Goal: Complete application form

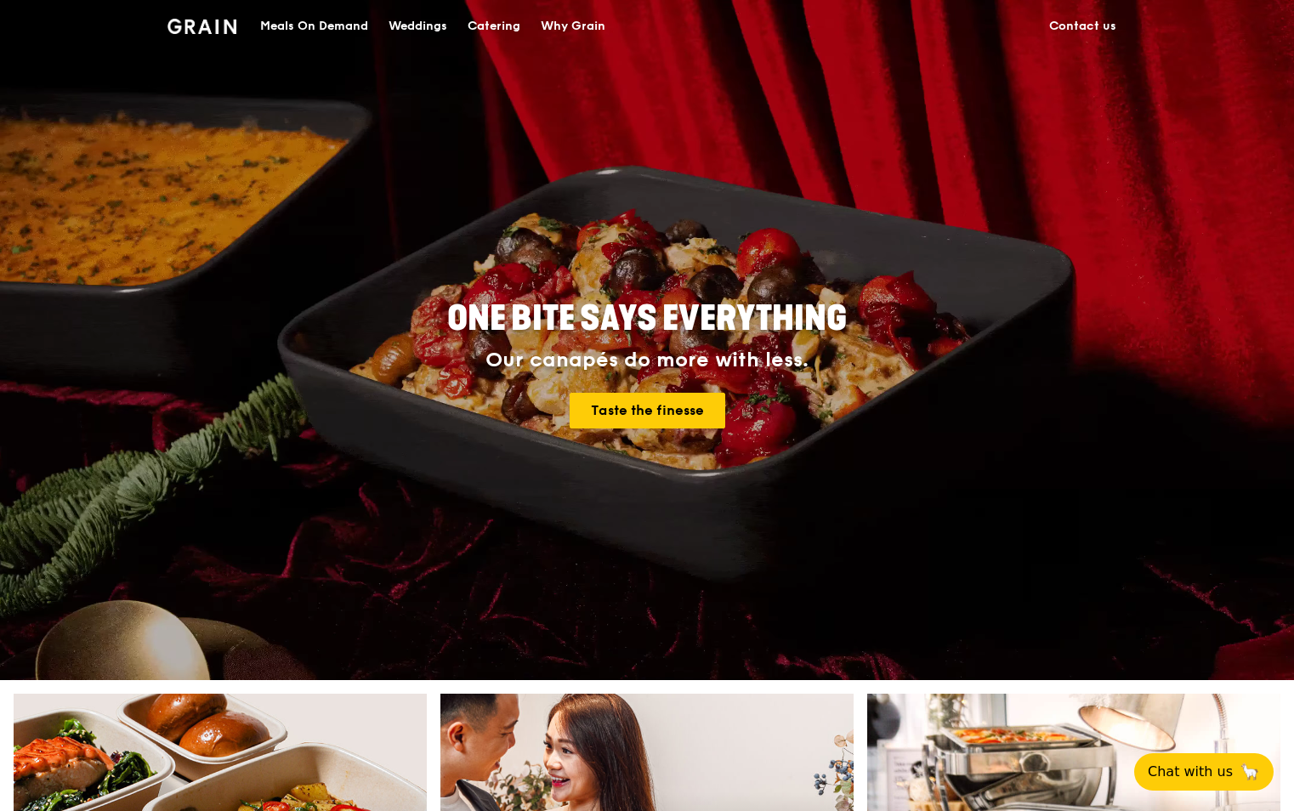
click at [491, 24] on div "Catering" at bounding box center [494, 26] width 53 height 51
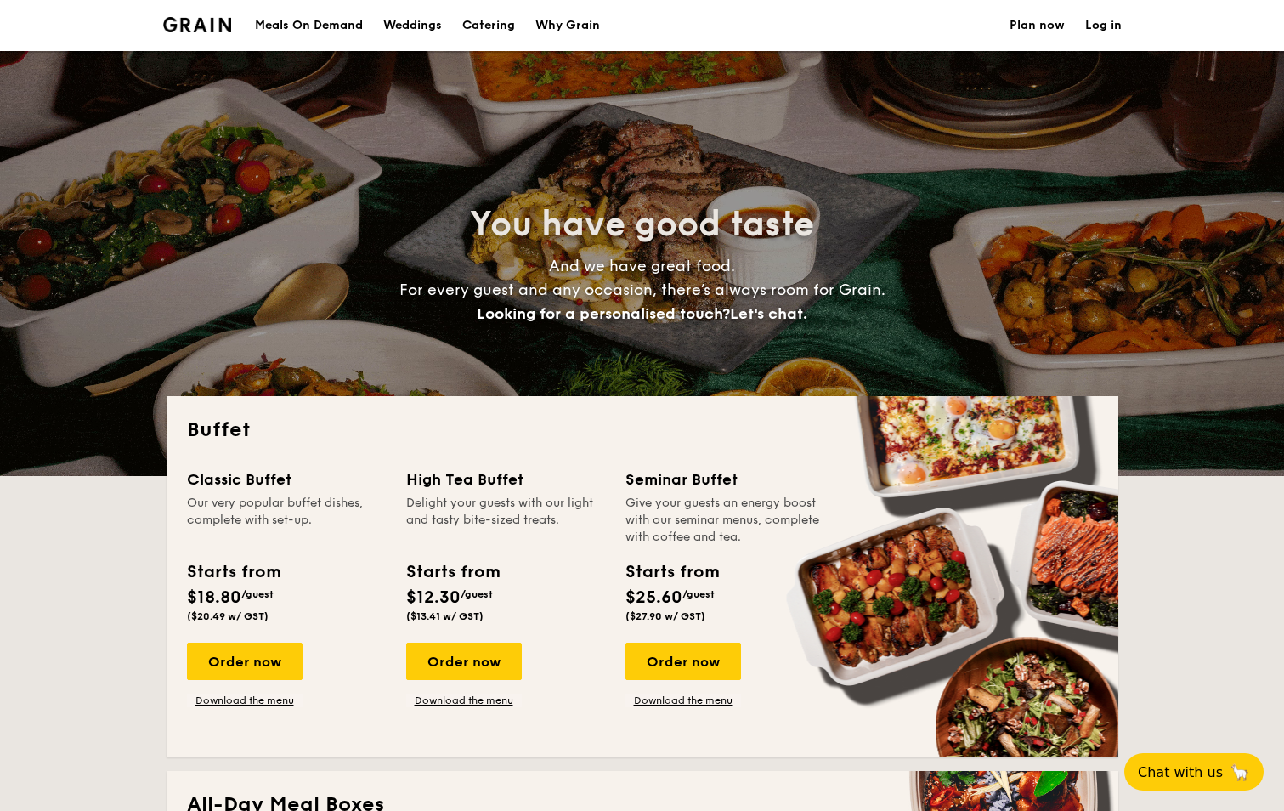
select select
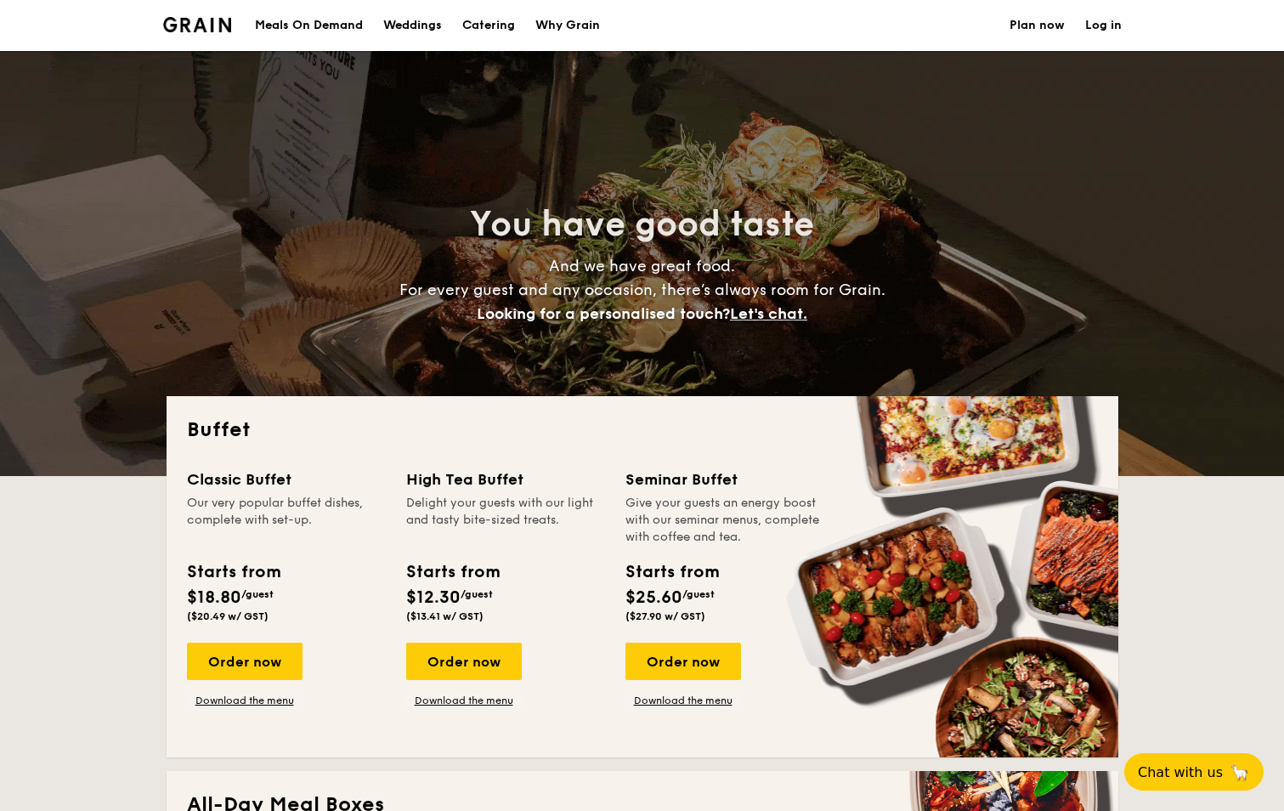
click at [495, 25] on h1 "Catering" at bounding box center [488, 25] width 53 height 51
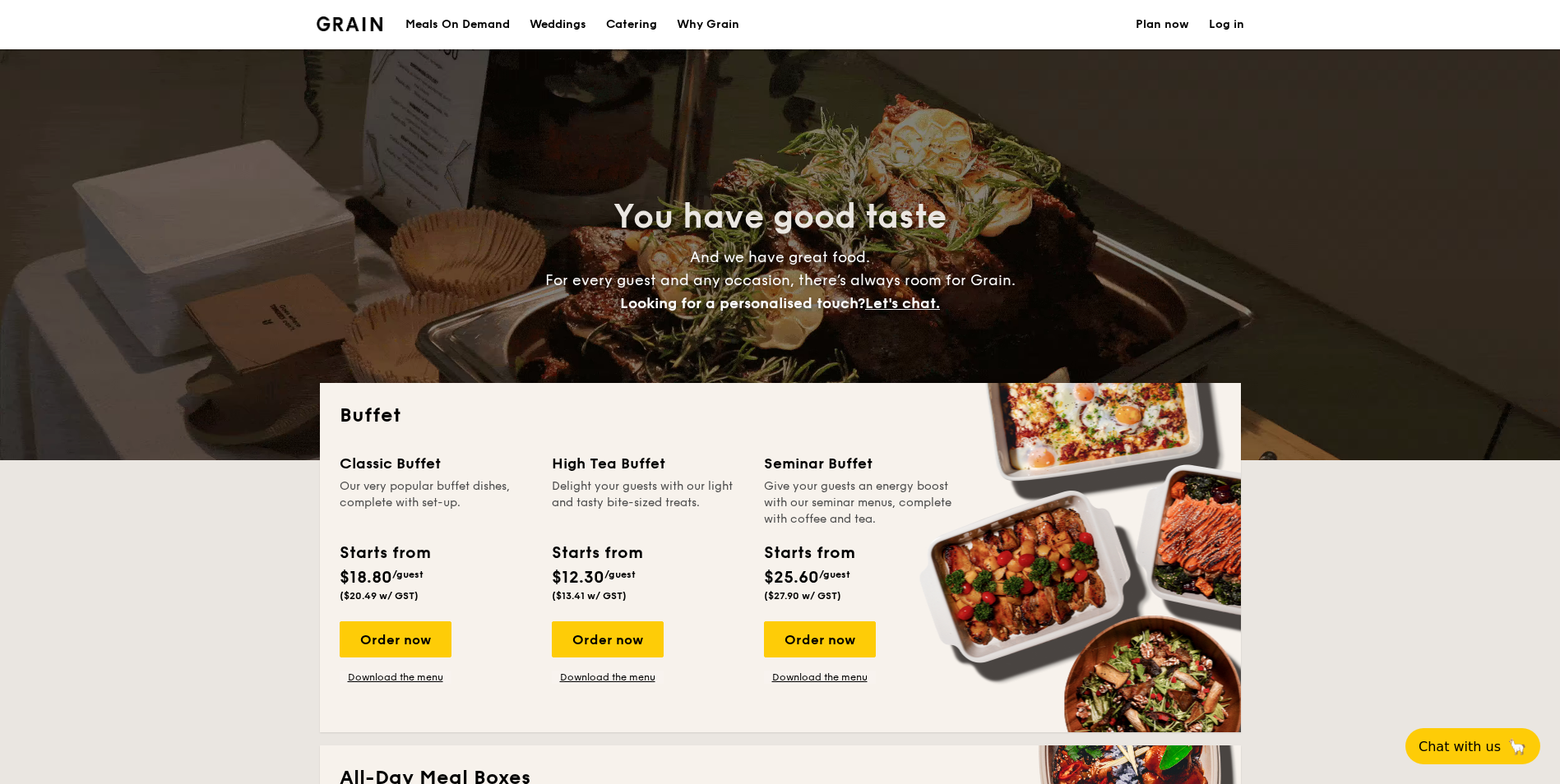
click at [1156, 28] on link "Plan now" at bounding box center [1162, 24] width 53 height 49
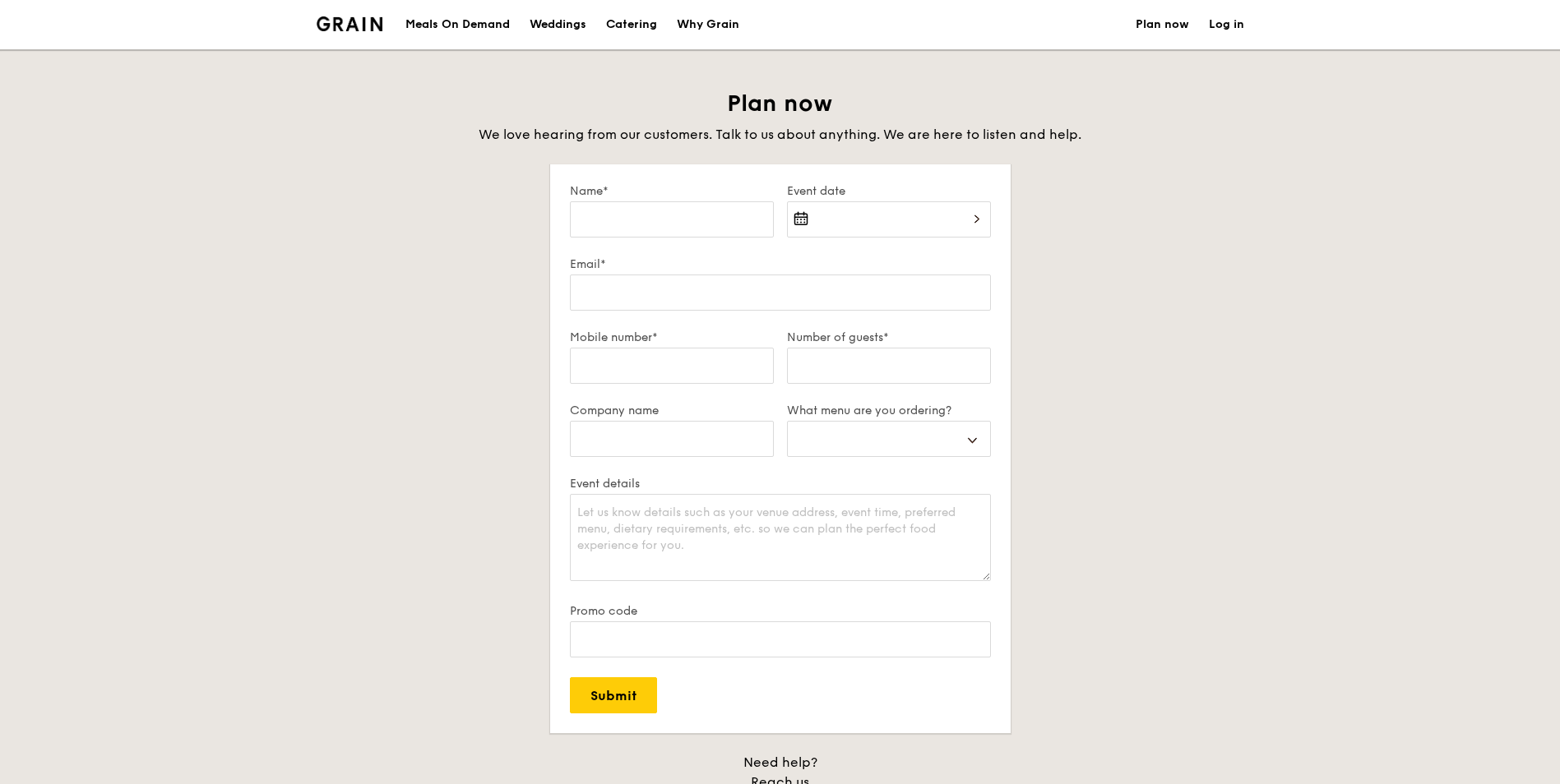
select select
click at [606, 224] on input "Name*" at bounding box center [671, 218] width 204 height 36
type input "ESTHER"
type input "estherchen@elitepartnerscapital.com"
type input "98166449"
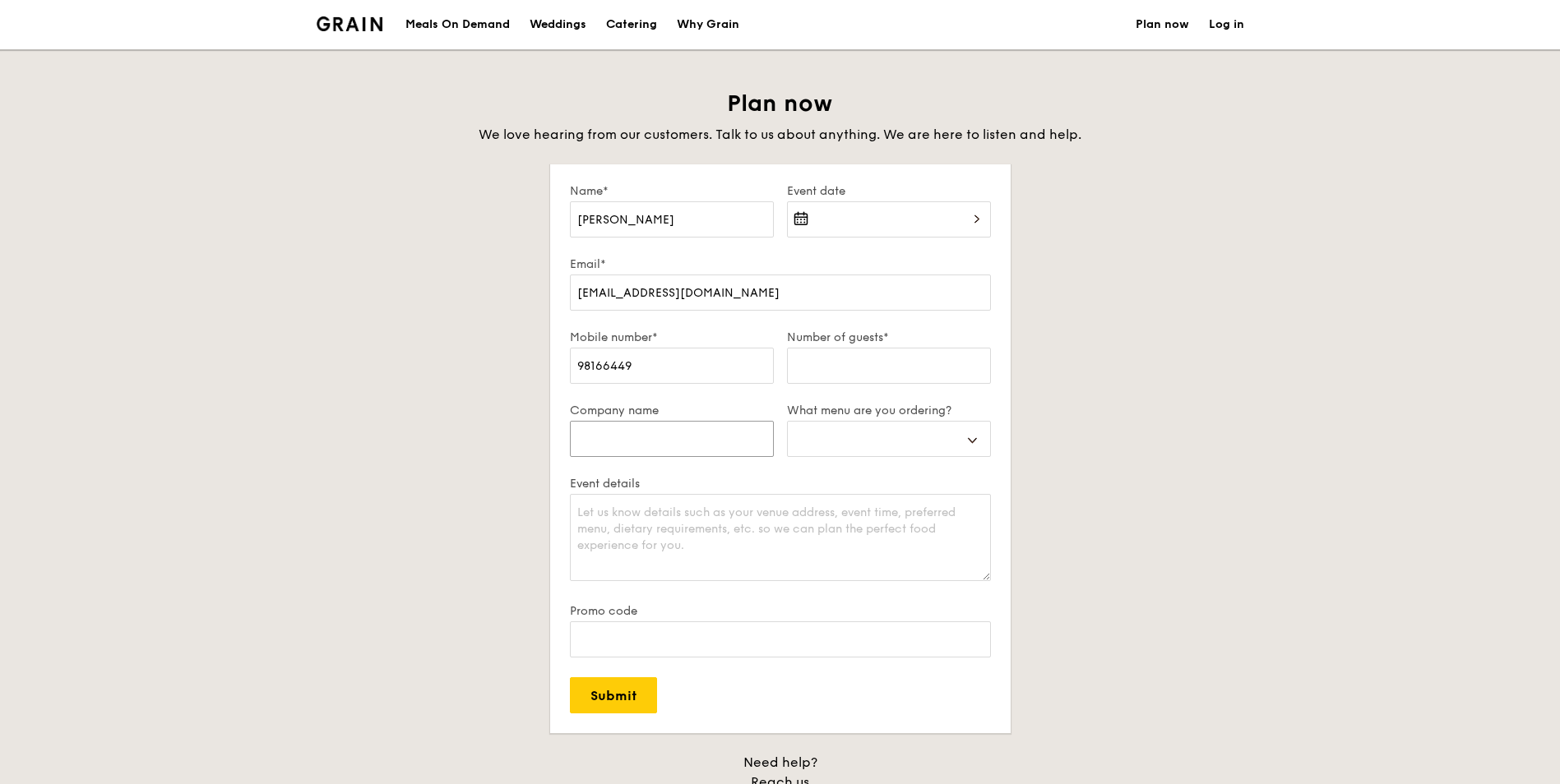
type input "SGELITEPCPL"
select select
click at [977, 221] on div at bounding box center [889, 229] width 204 height 56
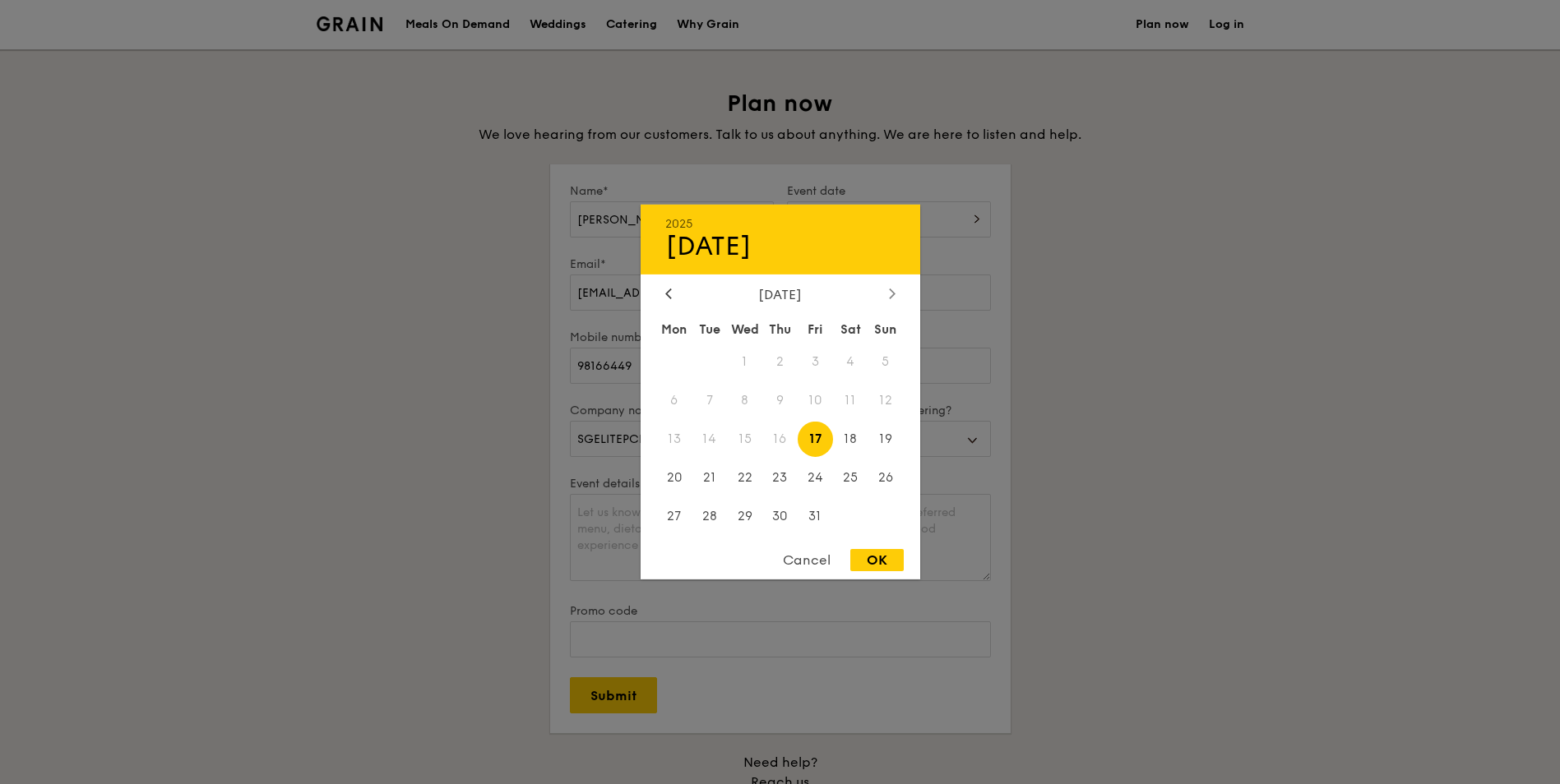
click at [890, 291] on icon at bounding box center [892, 293] width 7 height 11
click at [703, 473] on span "23" at bounding box center [709, 477] width 36 height 36
click at [672, 480] on span "22" at bounding box center [674, 477] width 36 height 36
click at [871, 568] on div "OK" at bounding box center [876, 560] width 53 height 22
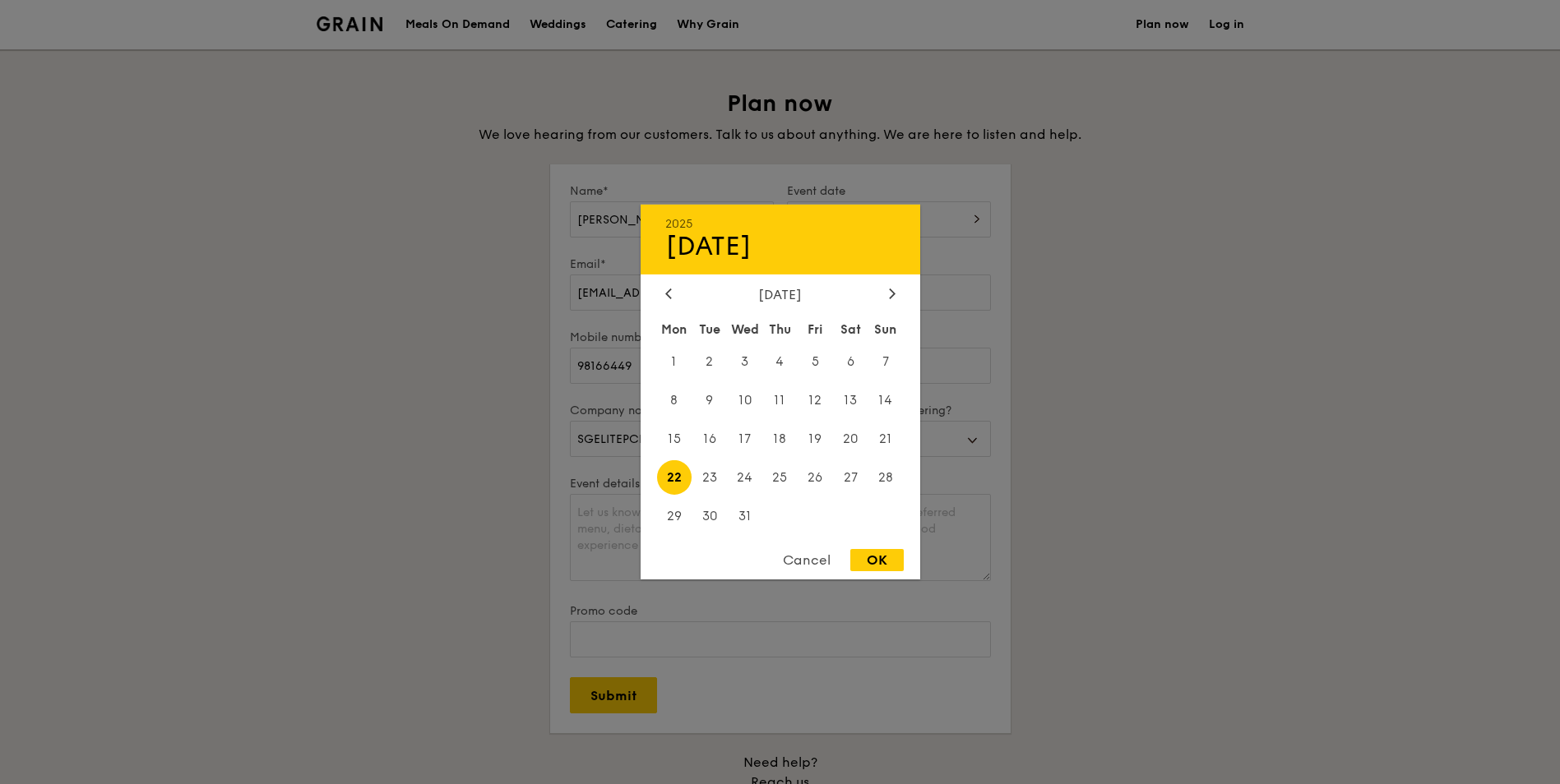
type input "Dec 22, 2025"
select select
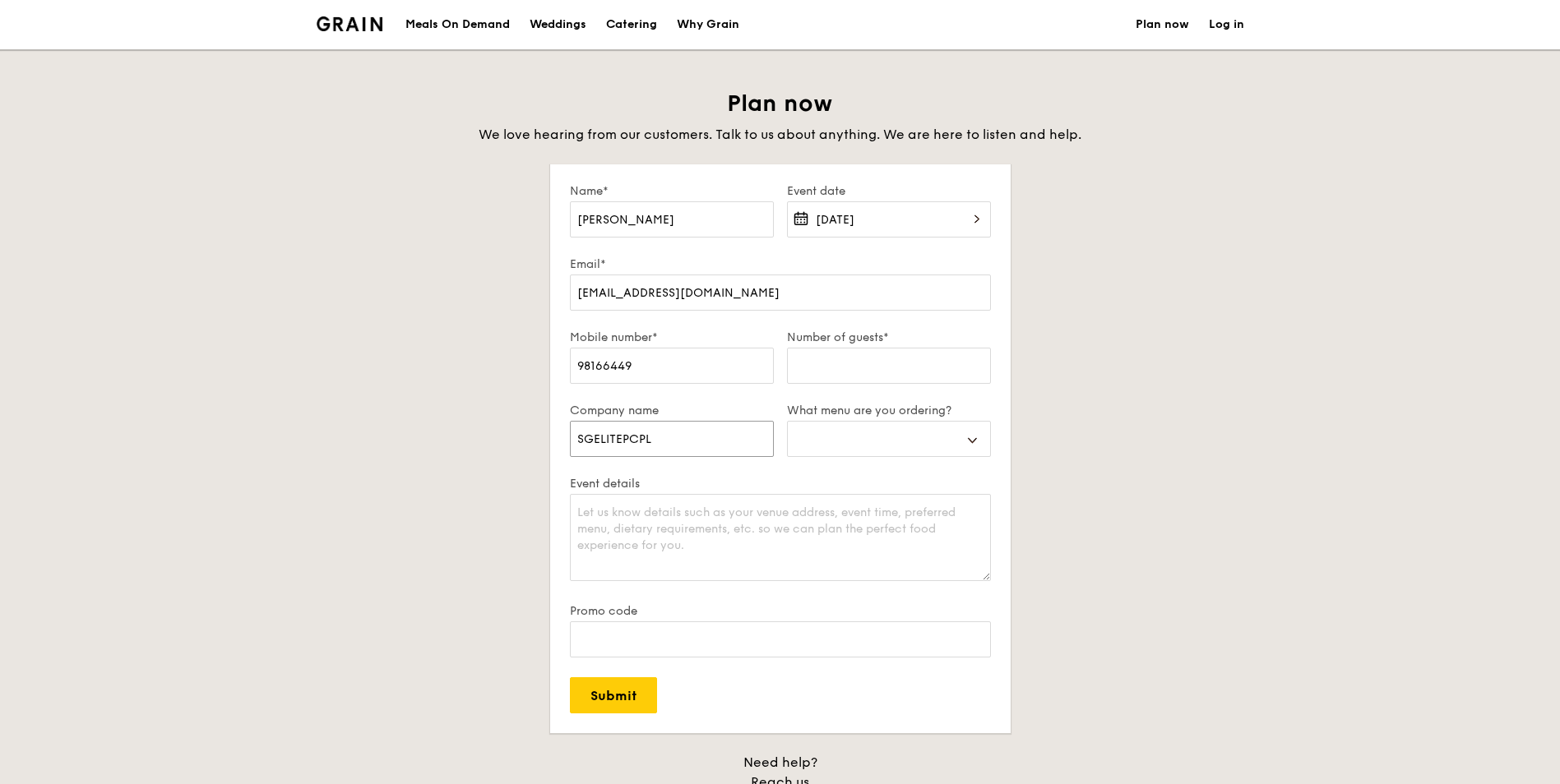
drag, startPoint x: 681, startPoint y: 439, endPoint x: 538, endPoint y: 441, distance: 143.0
click at [545, 441] on div "Plan now We love hearing from our customers. Talk to us about anything. We are …" at bounding box center [780, 470] width 921 height 763
type input "E"
select select
type input "El"
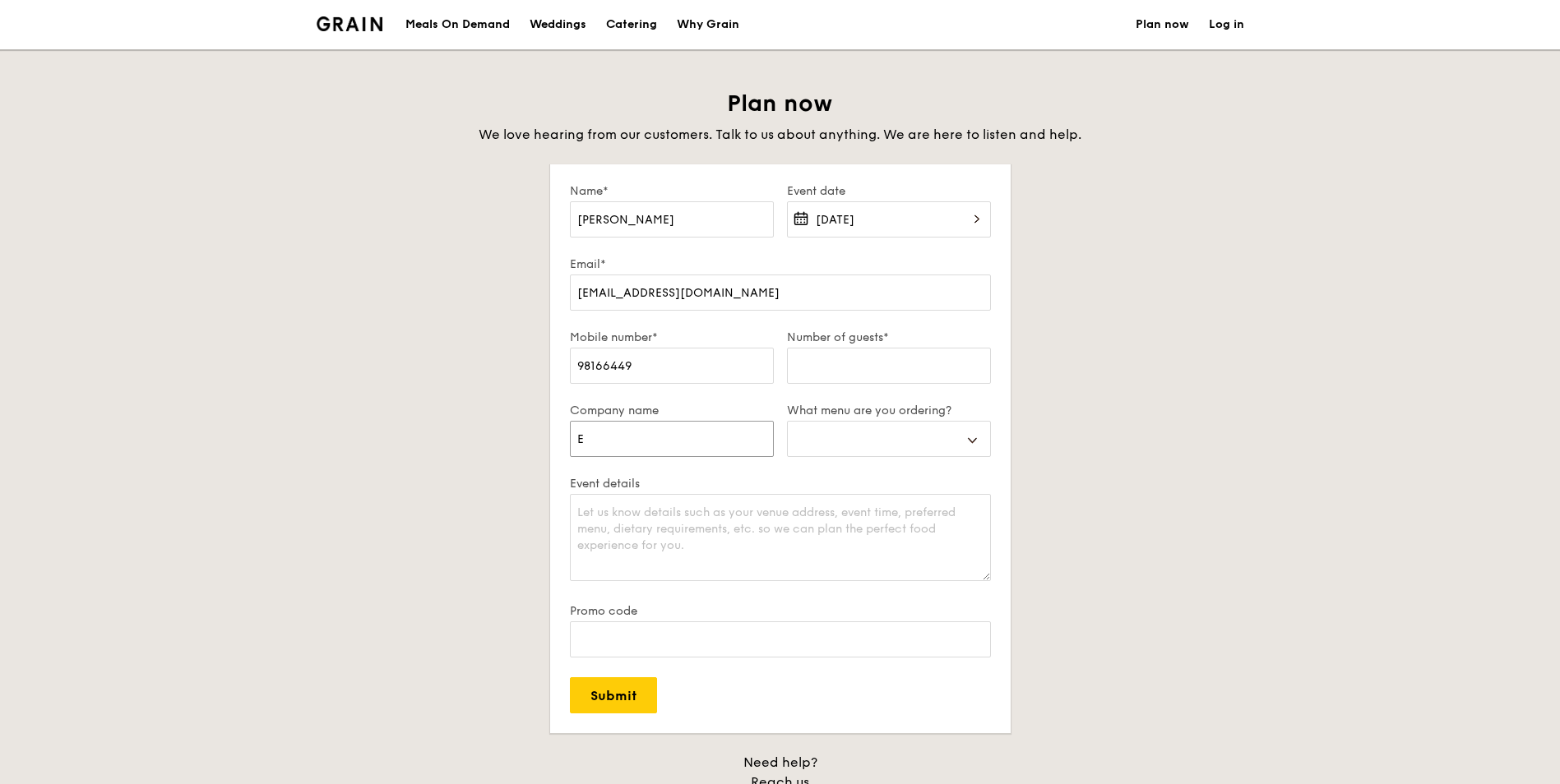
select select
type input "Eli"
select select
type input "Elit"
select select
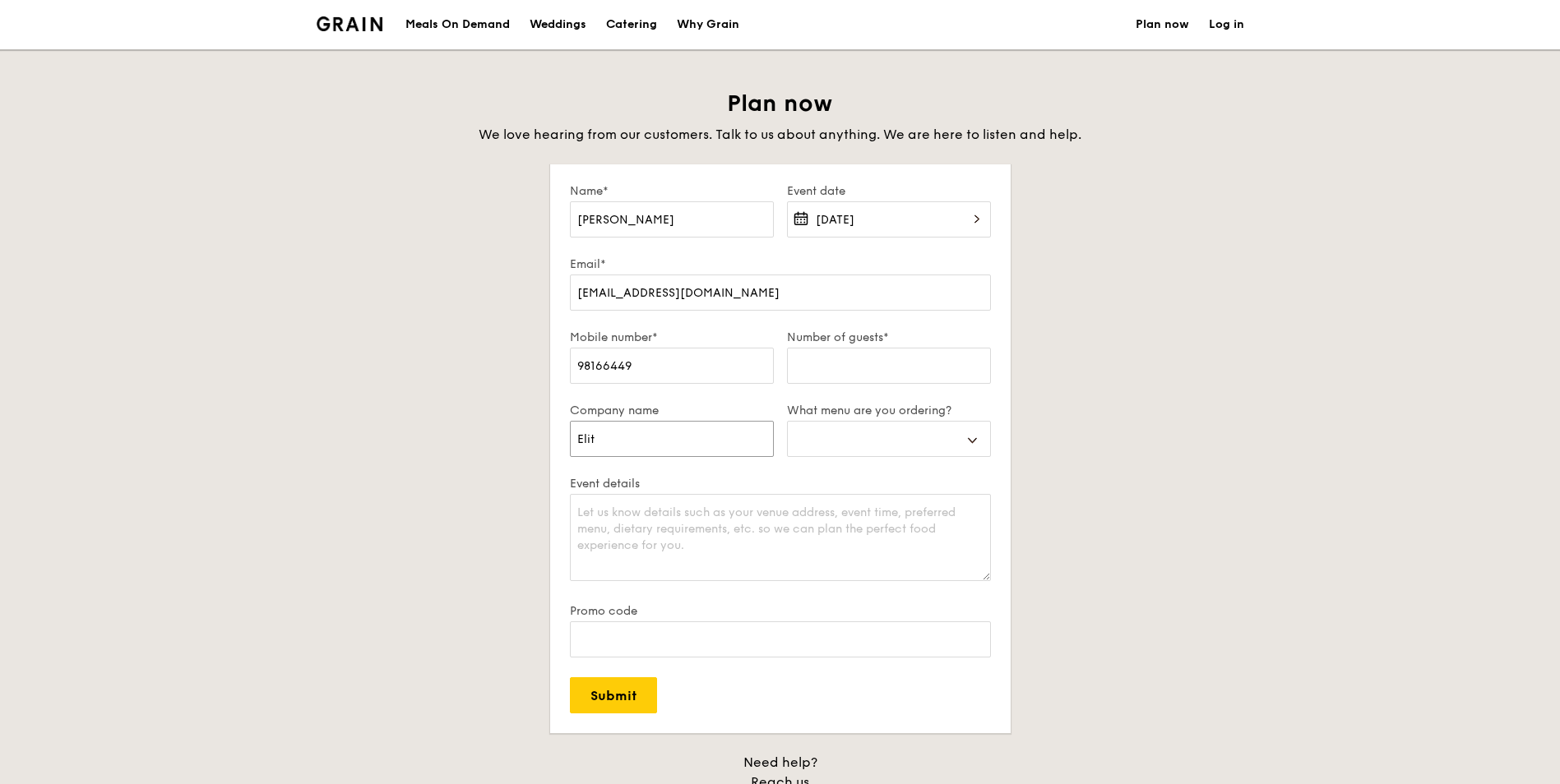
type input "Elite"
select select
type input "Elite"
select select
type input "Elite P"
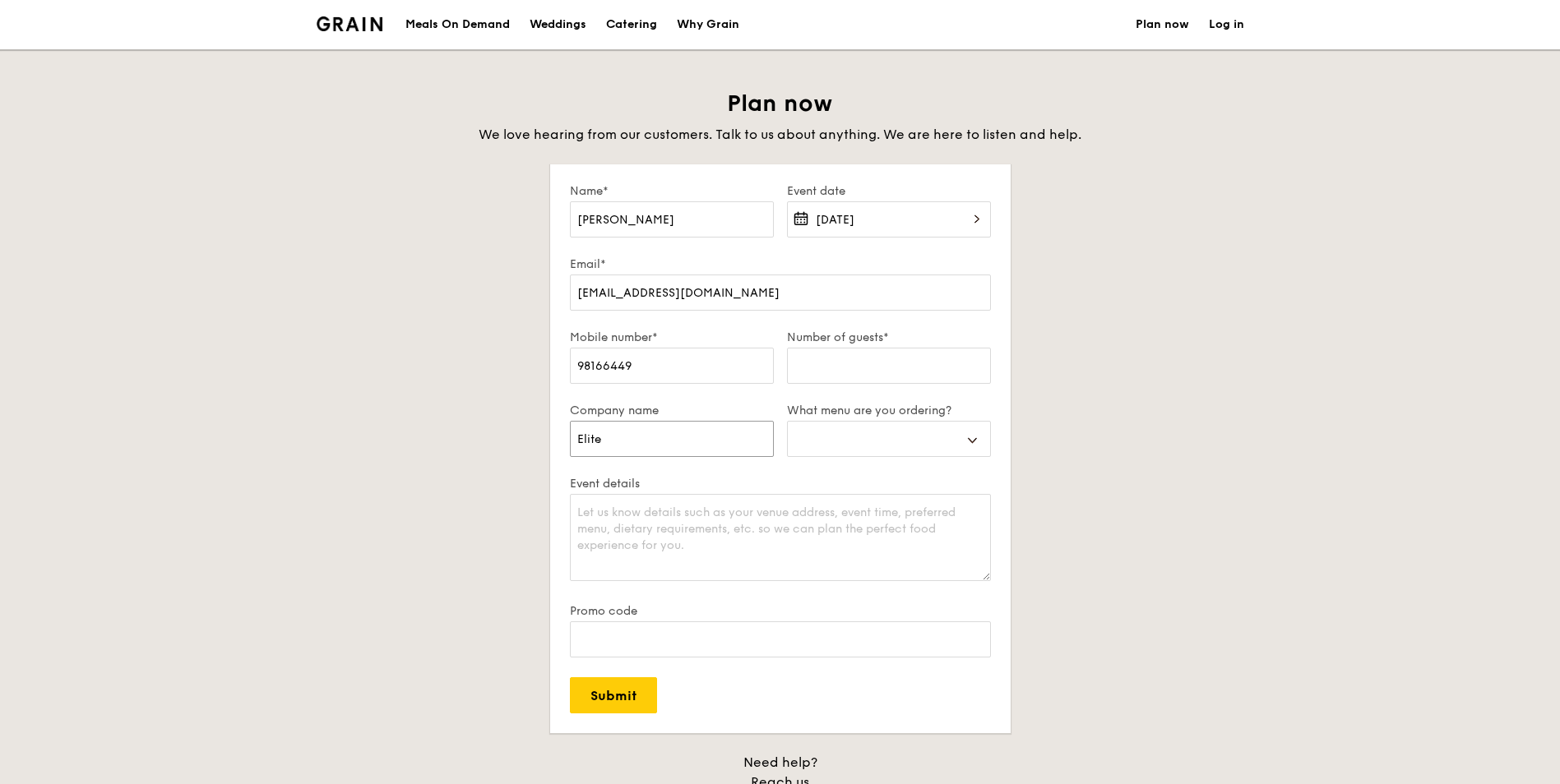
select select
type input "Elite Pa"
select select
type input "Elite Par"
select select
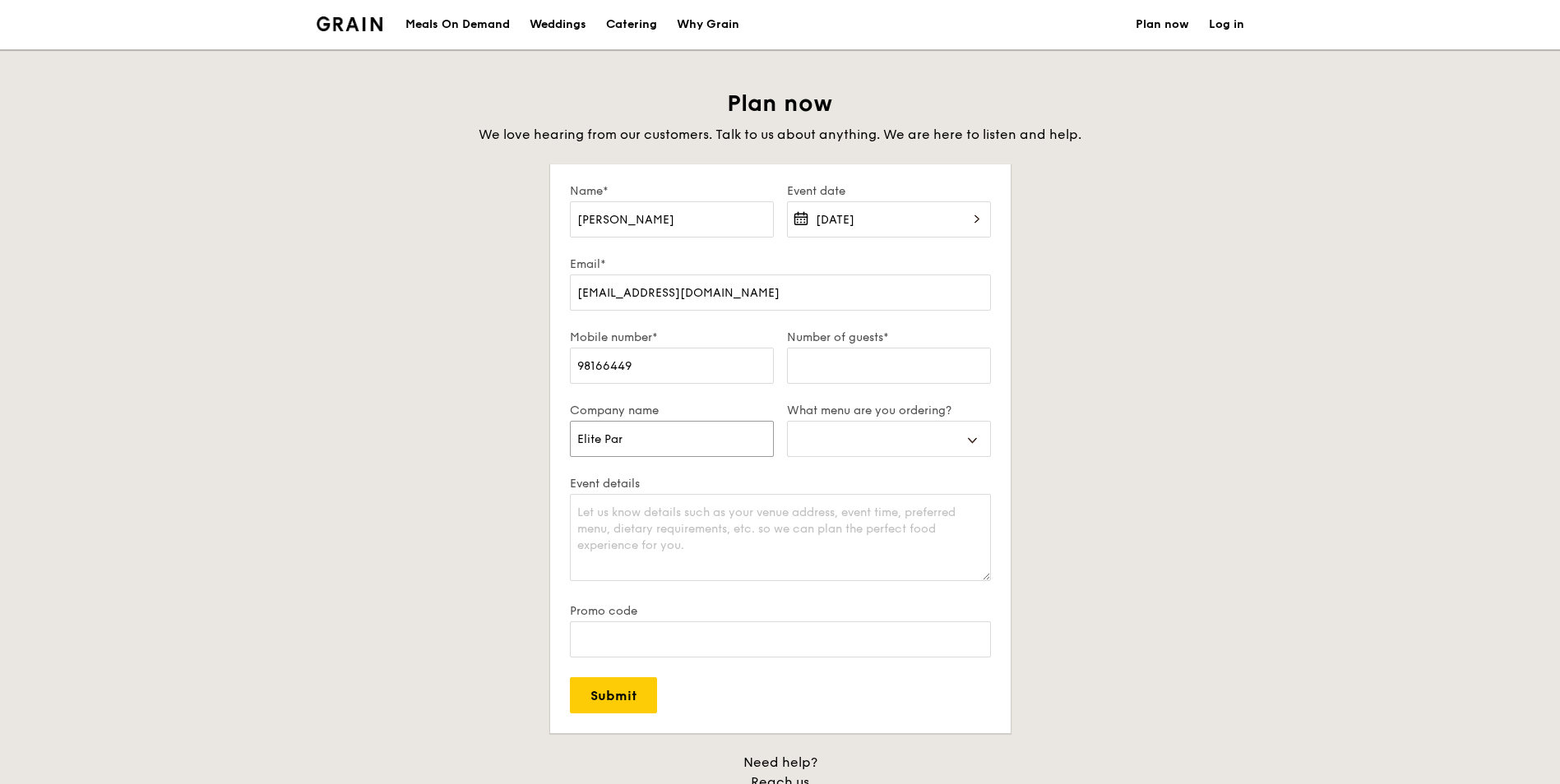
type input "Elite Part"
select select
type input "Elite Partn"
select select
type input "Elite Partne"
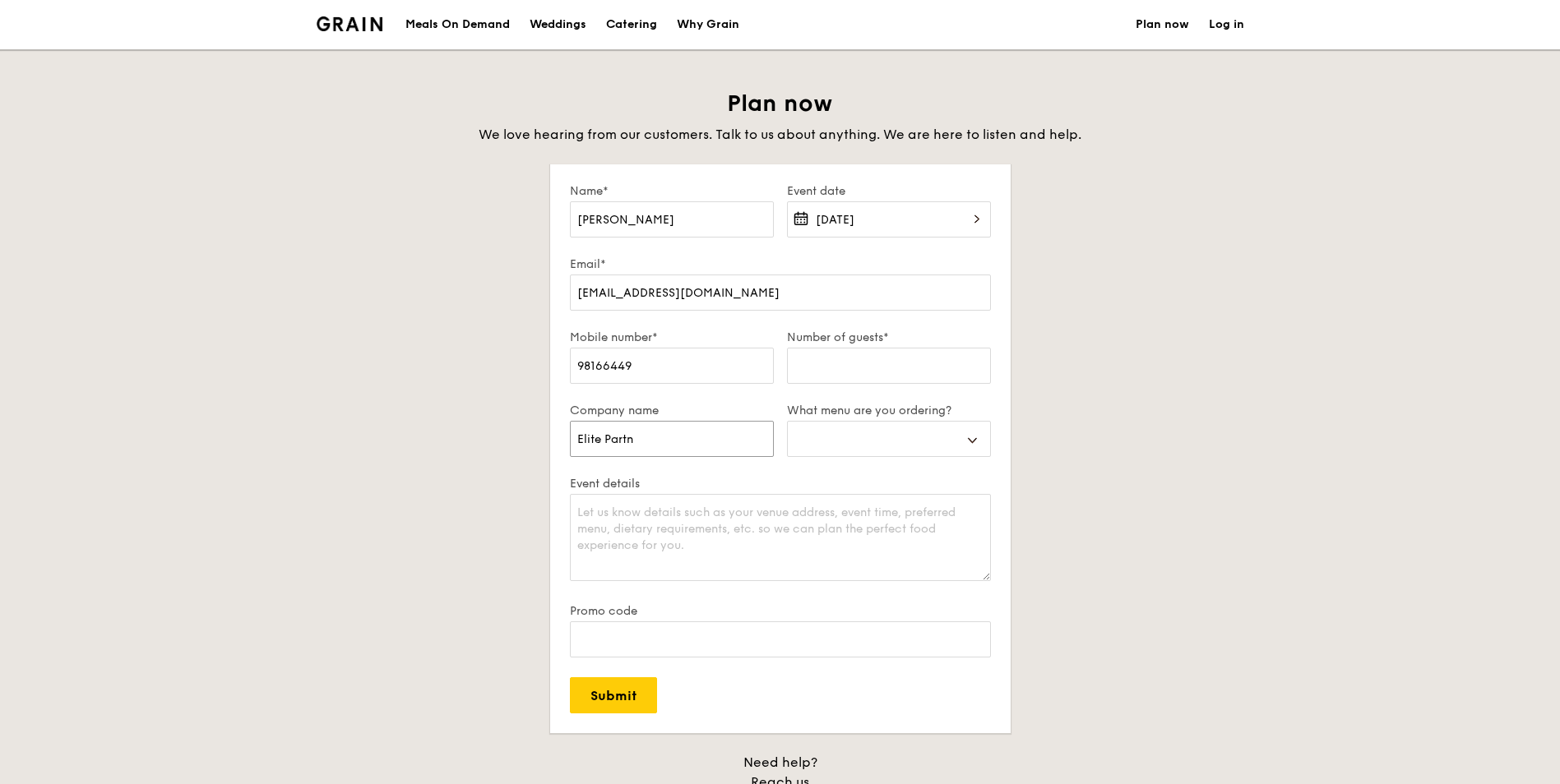
select select
type input "Elite Partner"
select select
type input "Elite Partners"
select select
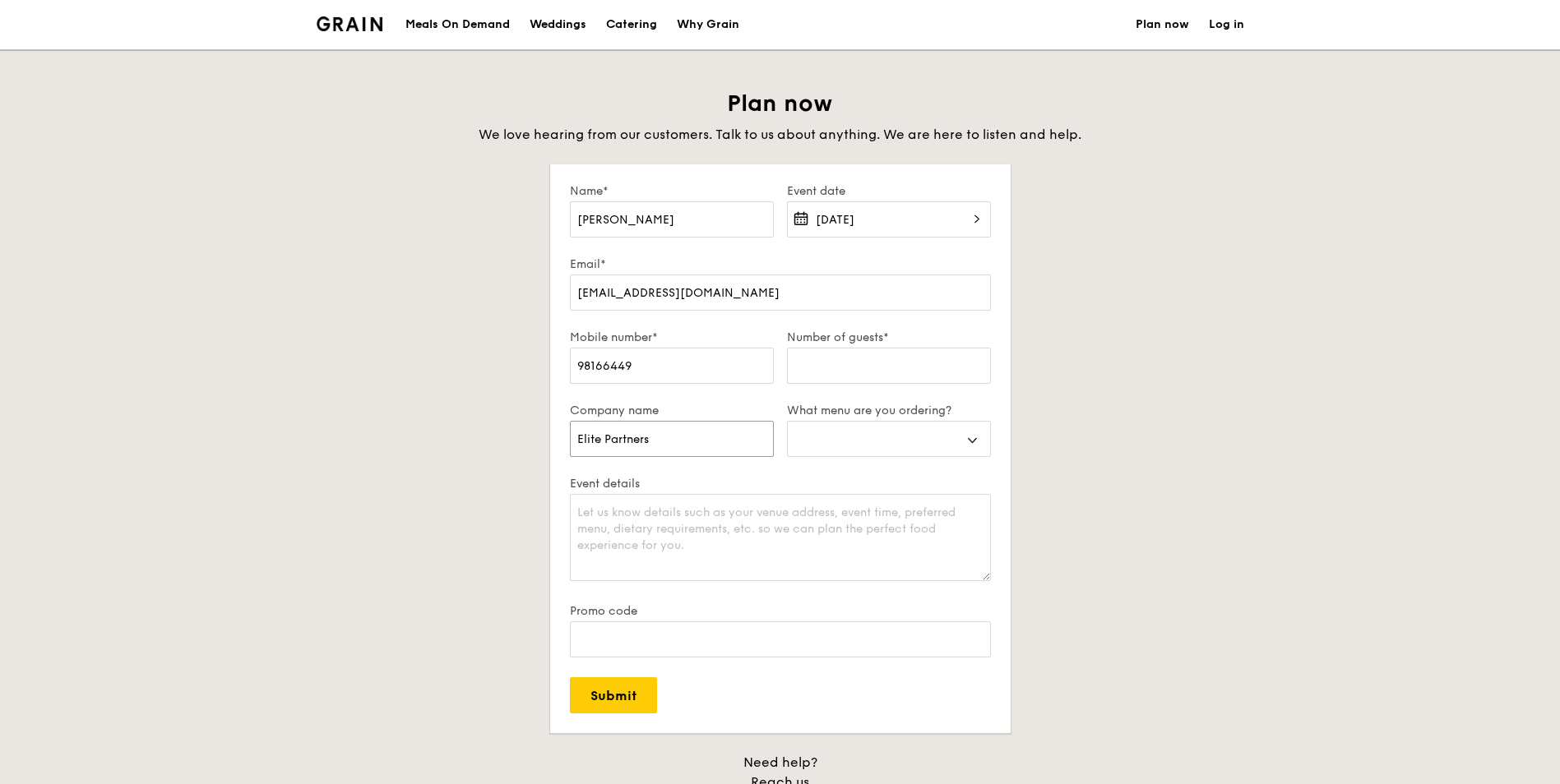
type input "Elite Partners"
select select
type input "Elite Partners C"
select select
type input "Elite Partners Ca"
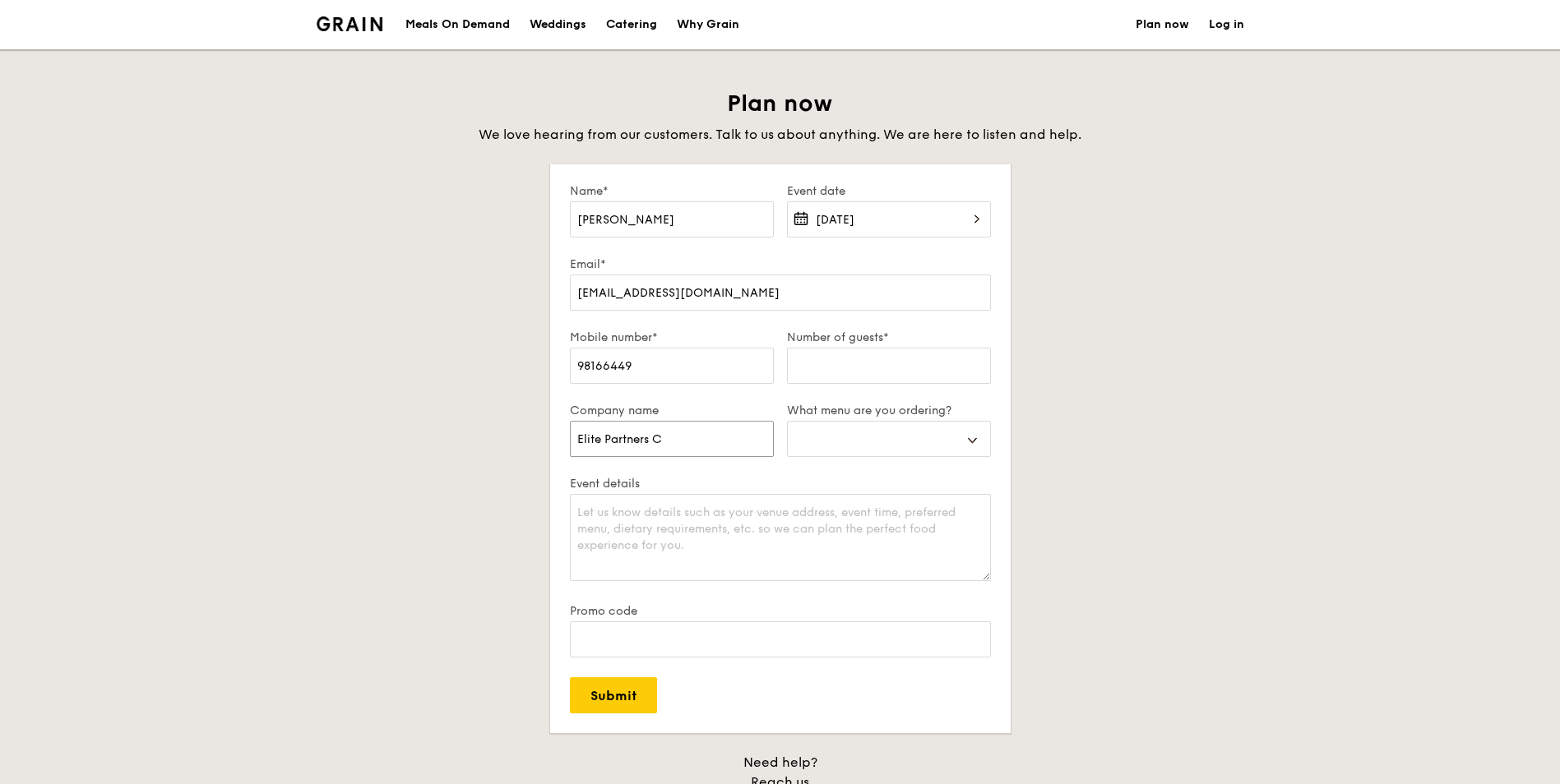
select select
type input "Elite Partners Cap"
select select
type input "Elite Partners Capi"
select select
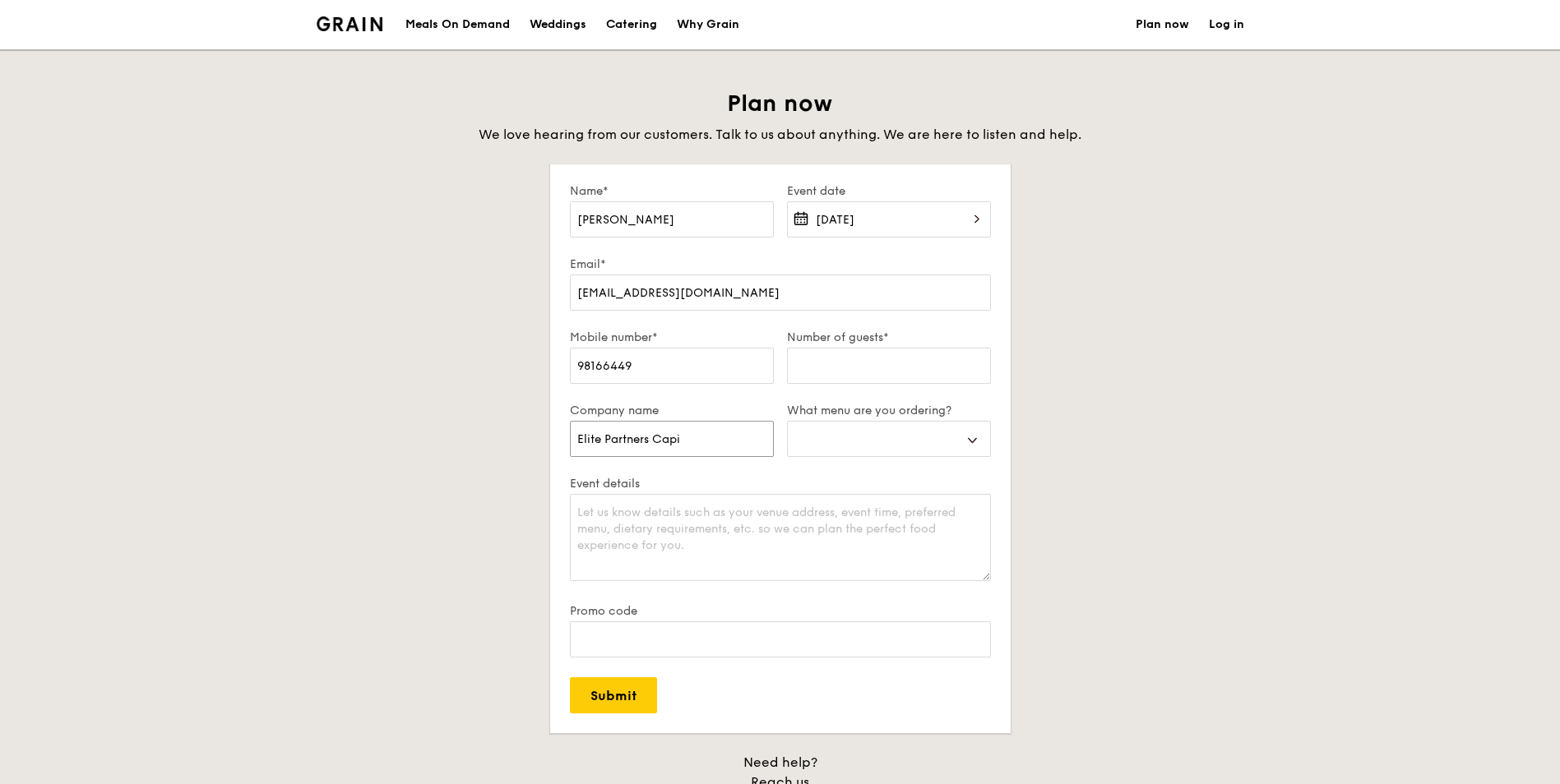
type input "Elite Partners Capit"
select select
type input "Elite Partners Capita"
select select
type input "Elite Partners Capital"
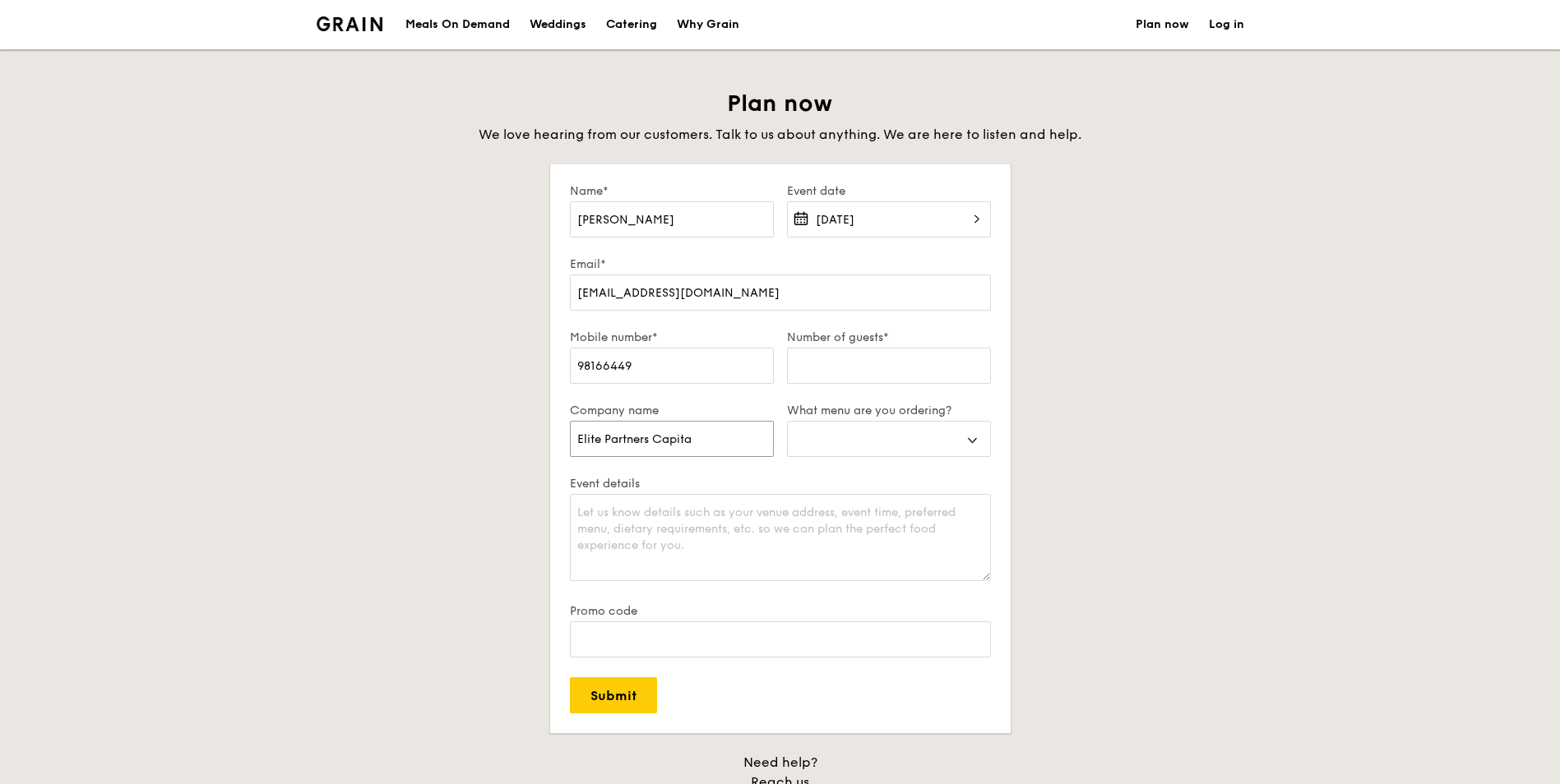
select select
type input "Elite Partners Capital"
select select
type input "Elite Partners Capital P"
select select
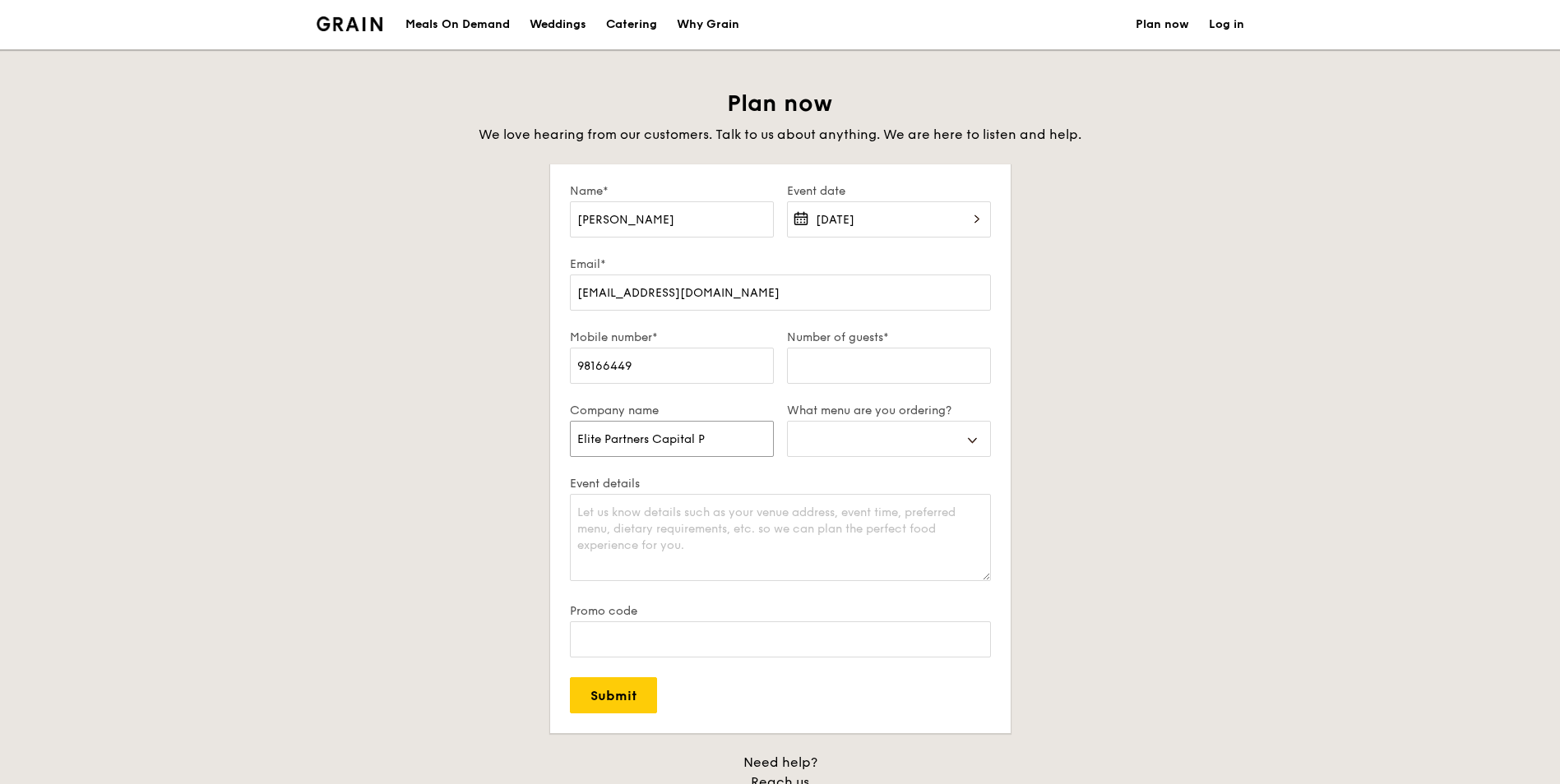
type input "Elite Partners Capital Pt"
select select
type input "Elite Partners Capital Pte"
select select
type input "Elite Partners Capital Pte"
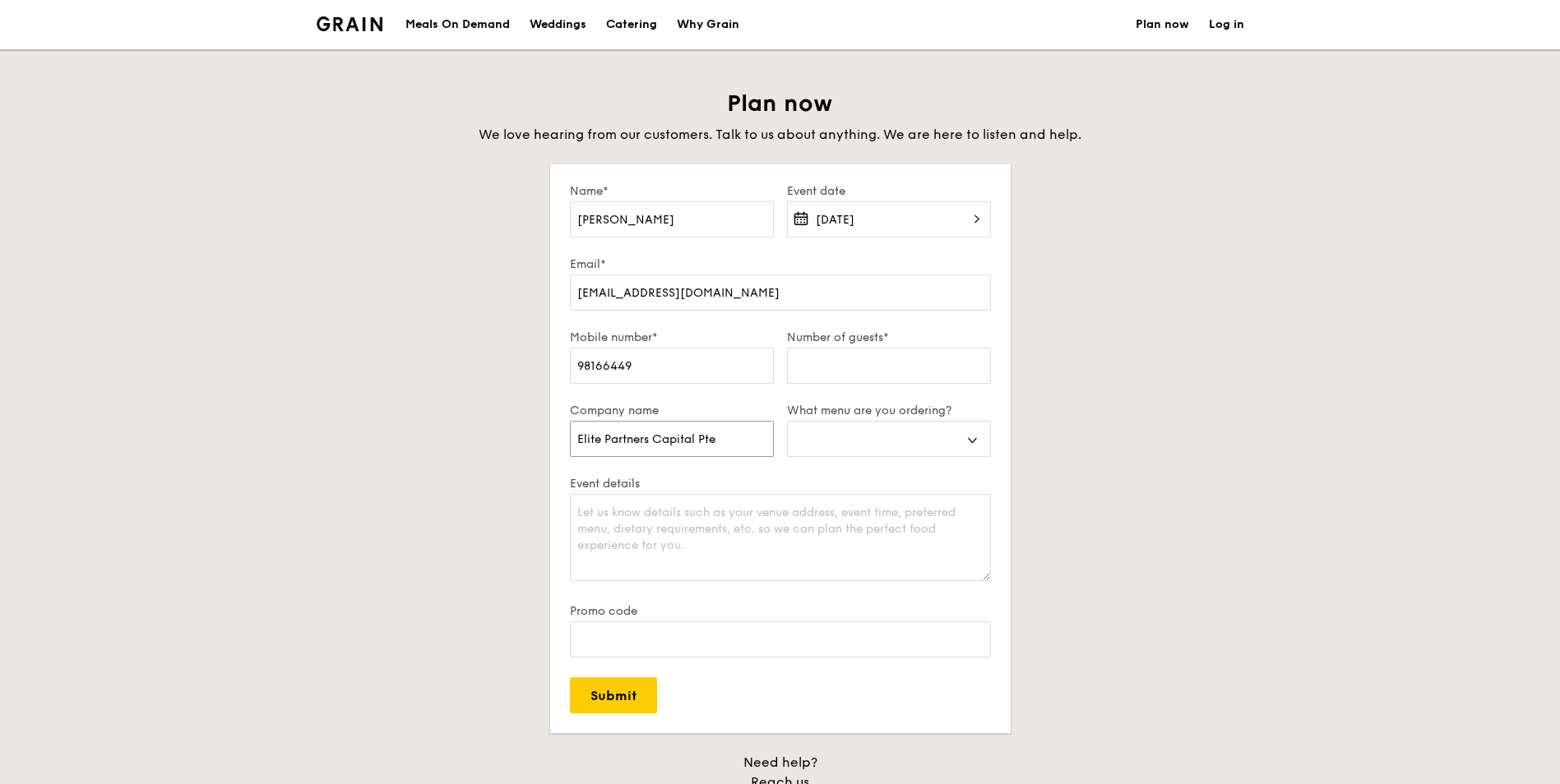
select select
type input "Elite Partners Capital Pte L"
select select
type input "Elite Partners Capital Pte LT"
select select
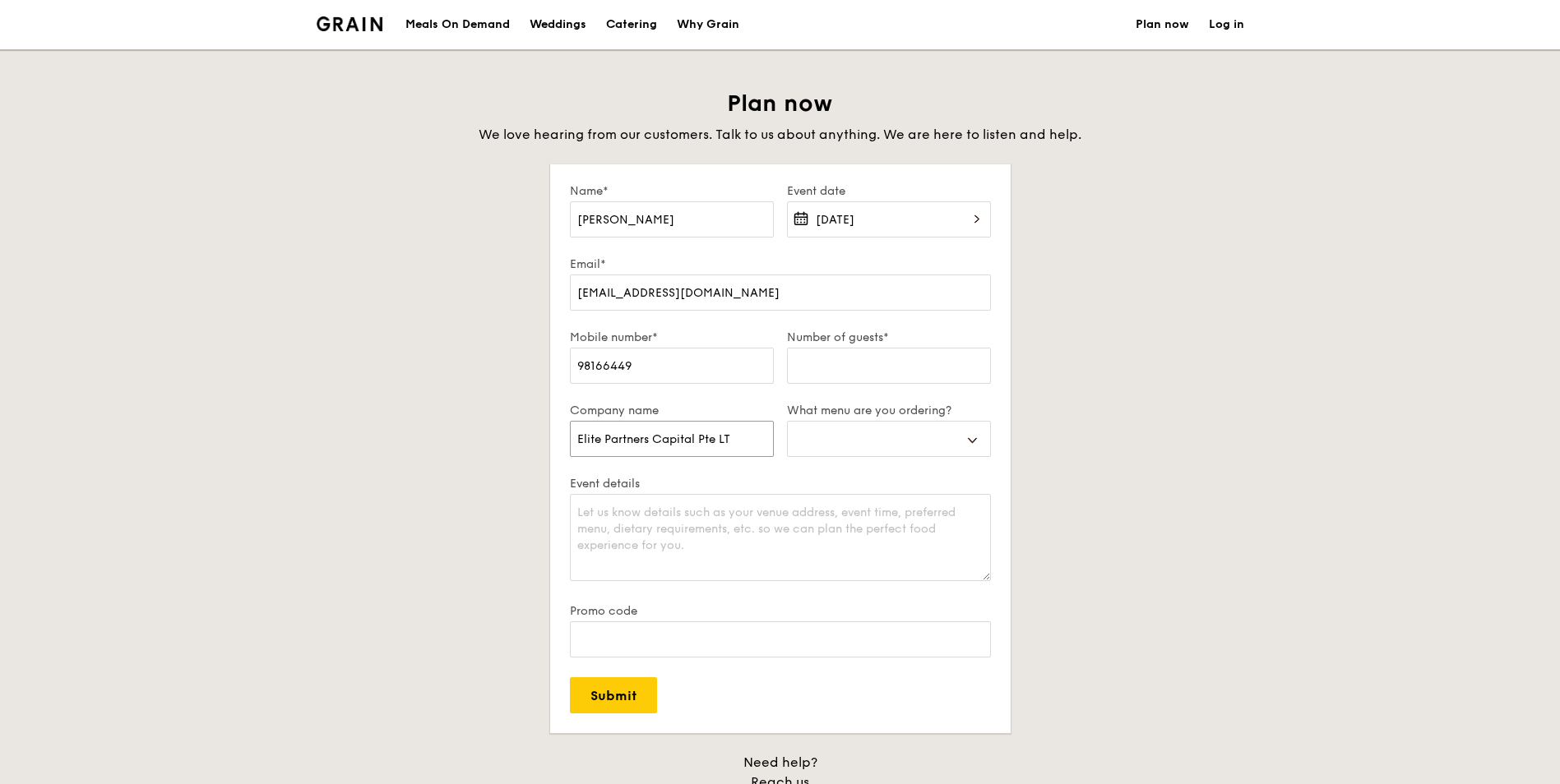
type input "Elite Partners Capital Pte LTd"
select select
type input "Elite Partners Capital Pte LT"
select select
type input "Elite Partners Capital Pte L"
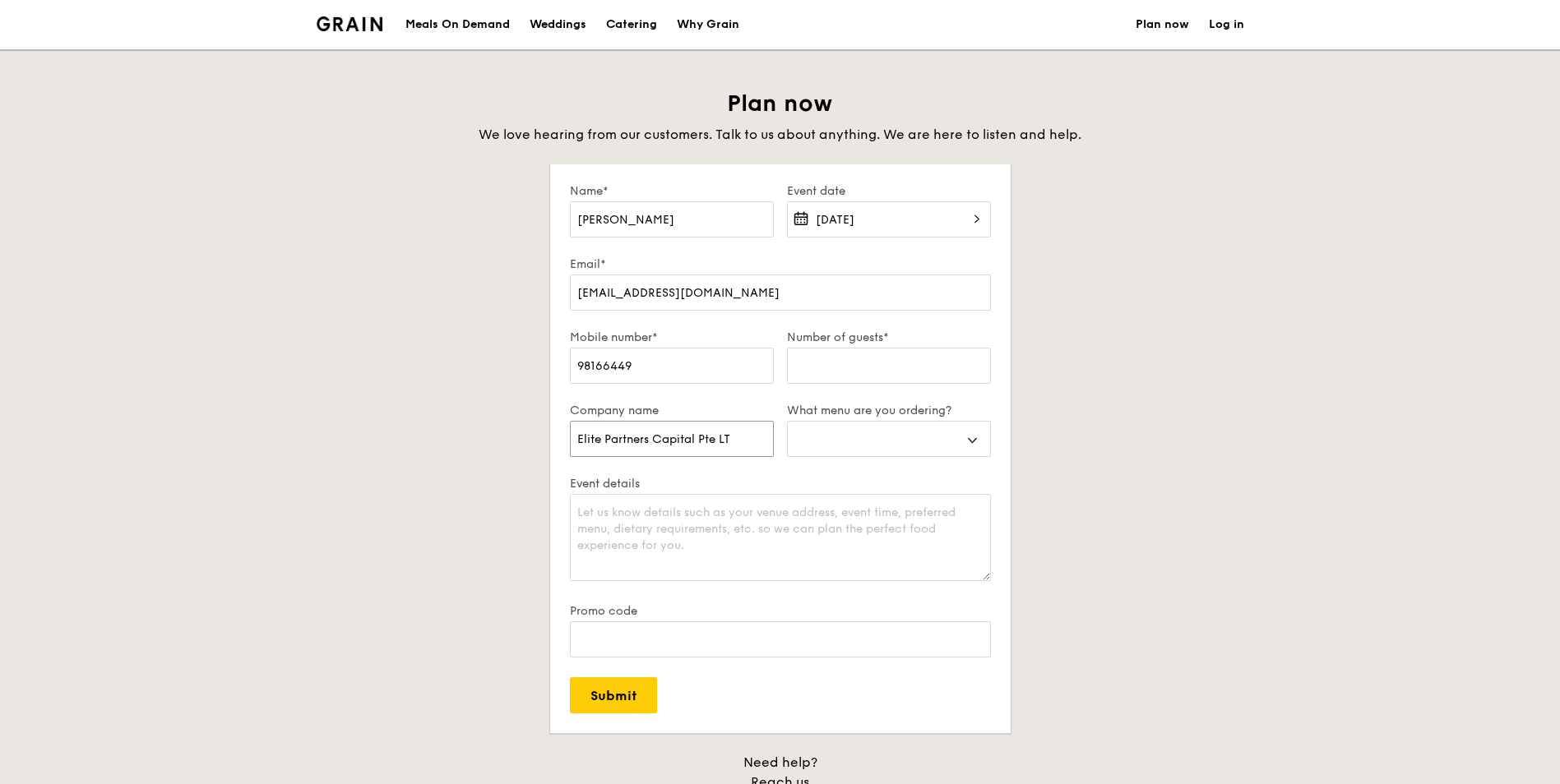
select select
type input "Elite Partners Capital Pte Lt"
select select
type input "Elite Partners Capital Pte Ltd"
select select
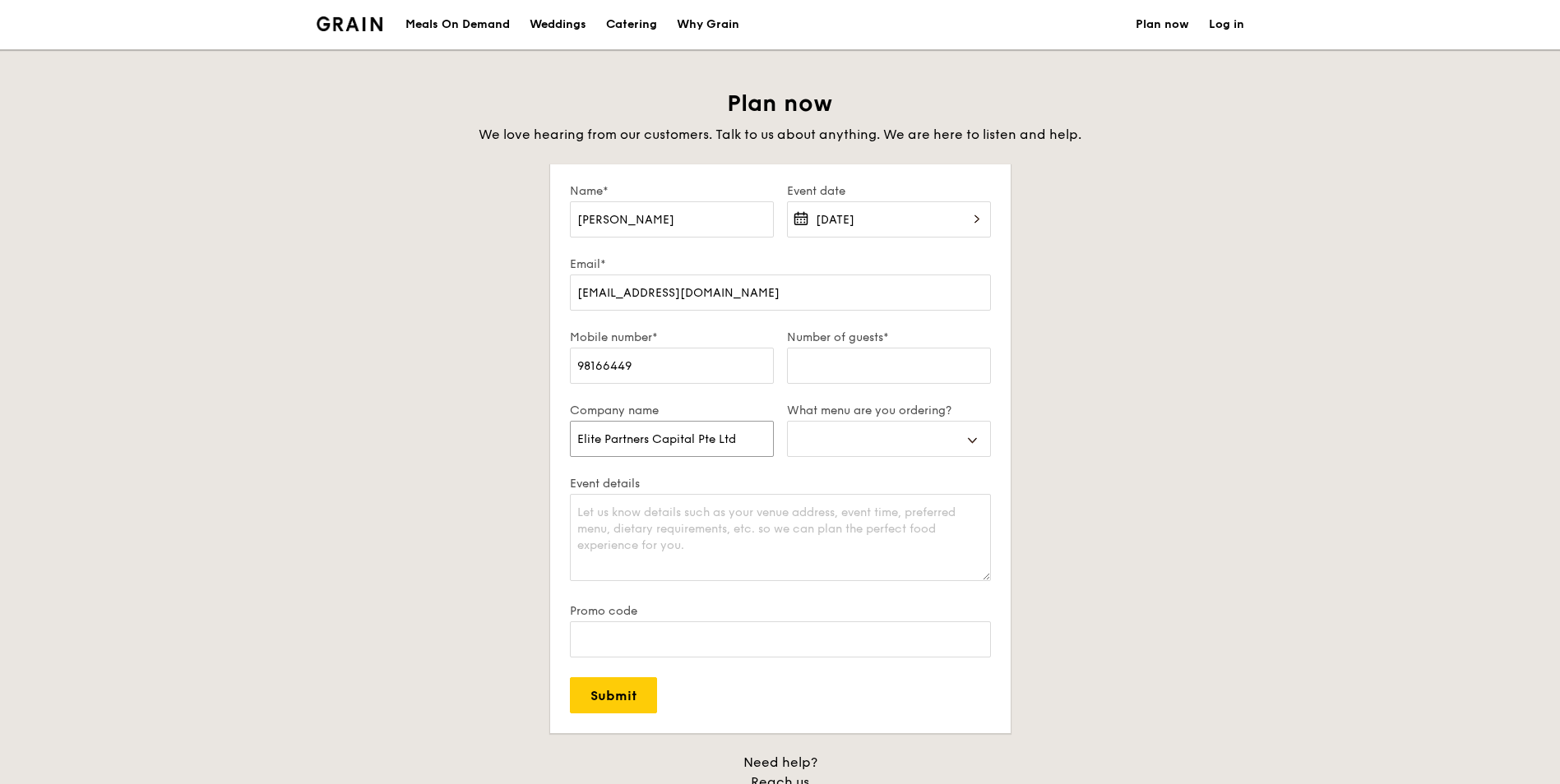
type input "Elite Partners Capital Pte Ltd"
click at [901, 447] on select "Buffet Mini Buffet High Tea Canapés Meal Boxes Wedding" at bounding box center [889, 438] width 204 height 36
click at [604, 539] on textarea "Event details" at bounding box center [780, 537] width 421 height 87
select select
type textarea "K"
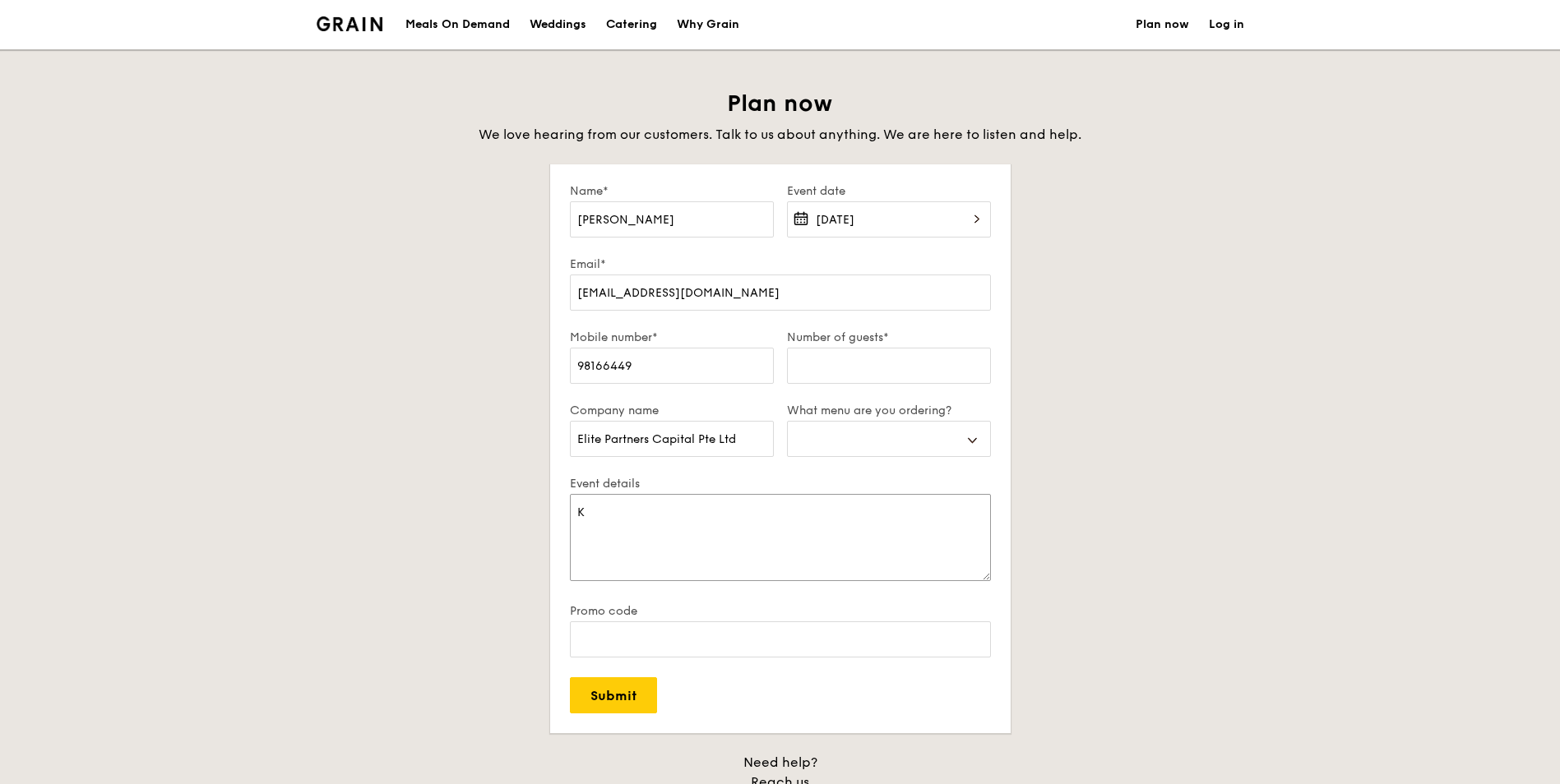
select select
type textarea "Ki"
select select
type textarea "Kin"
select select
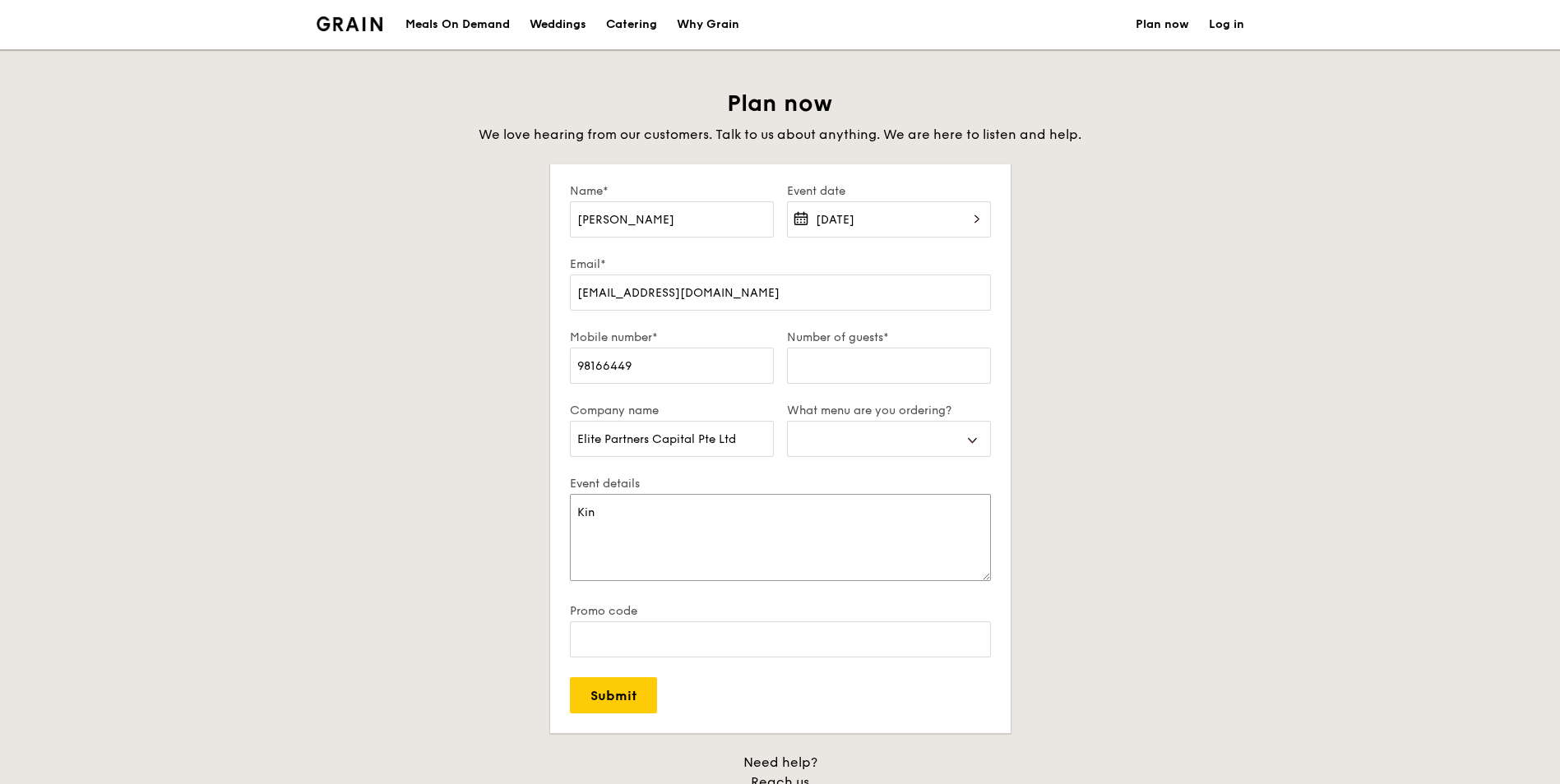
type textarea "Kind"
select select
type textarea "Kindl"
select select
type textarea "Kindli"
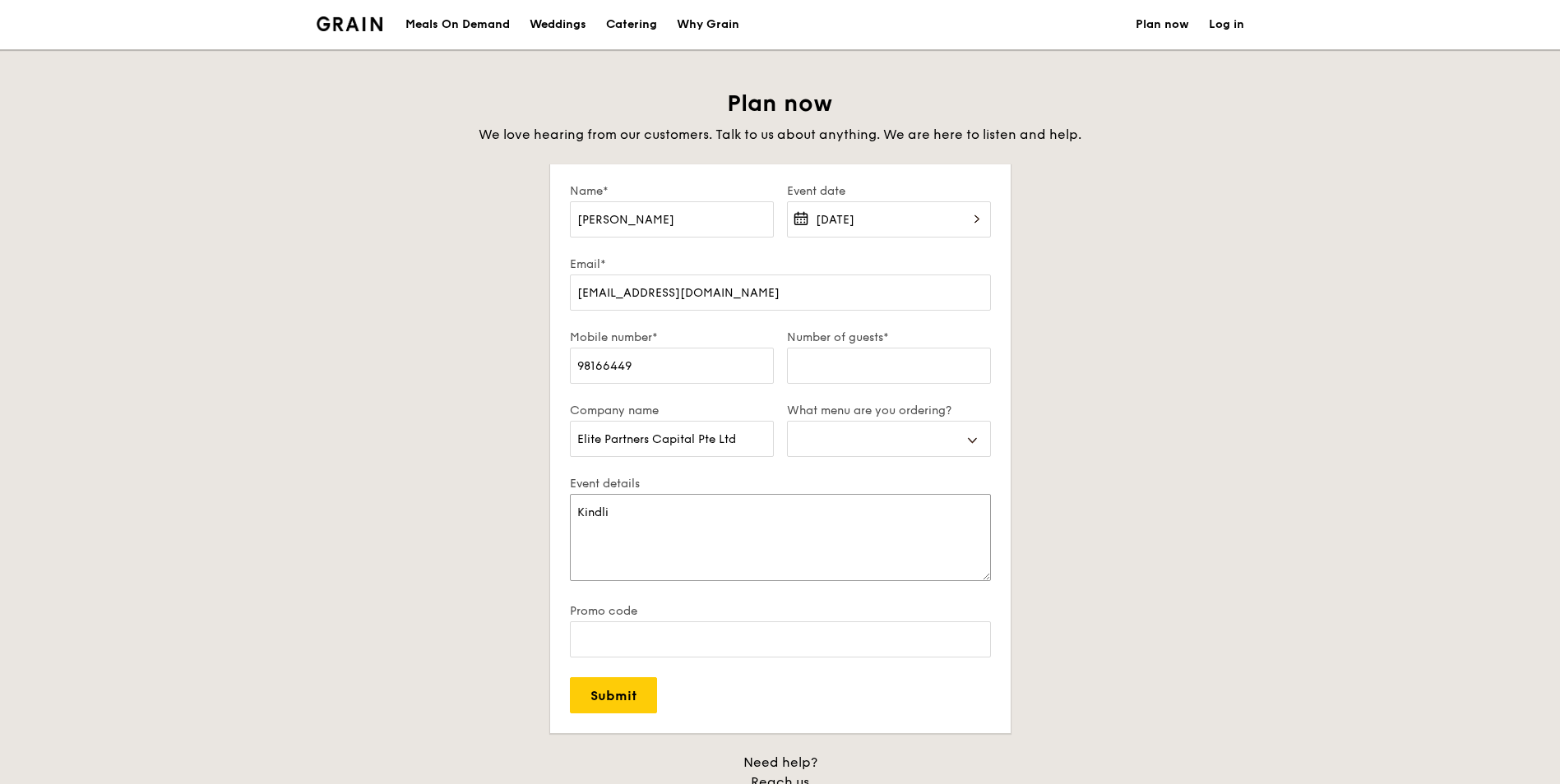
select select
type textarea "Kindlii"
select select
type textarea "Kindliio"
select select
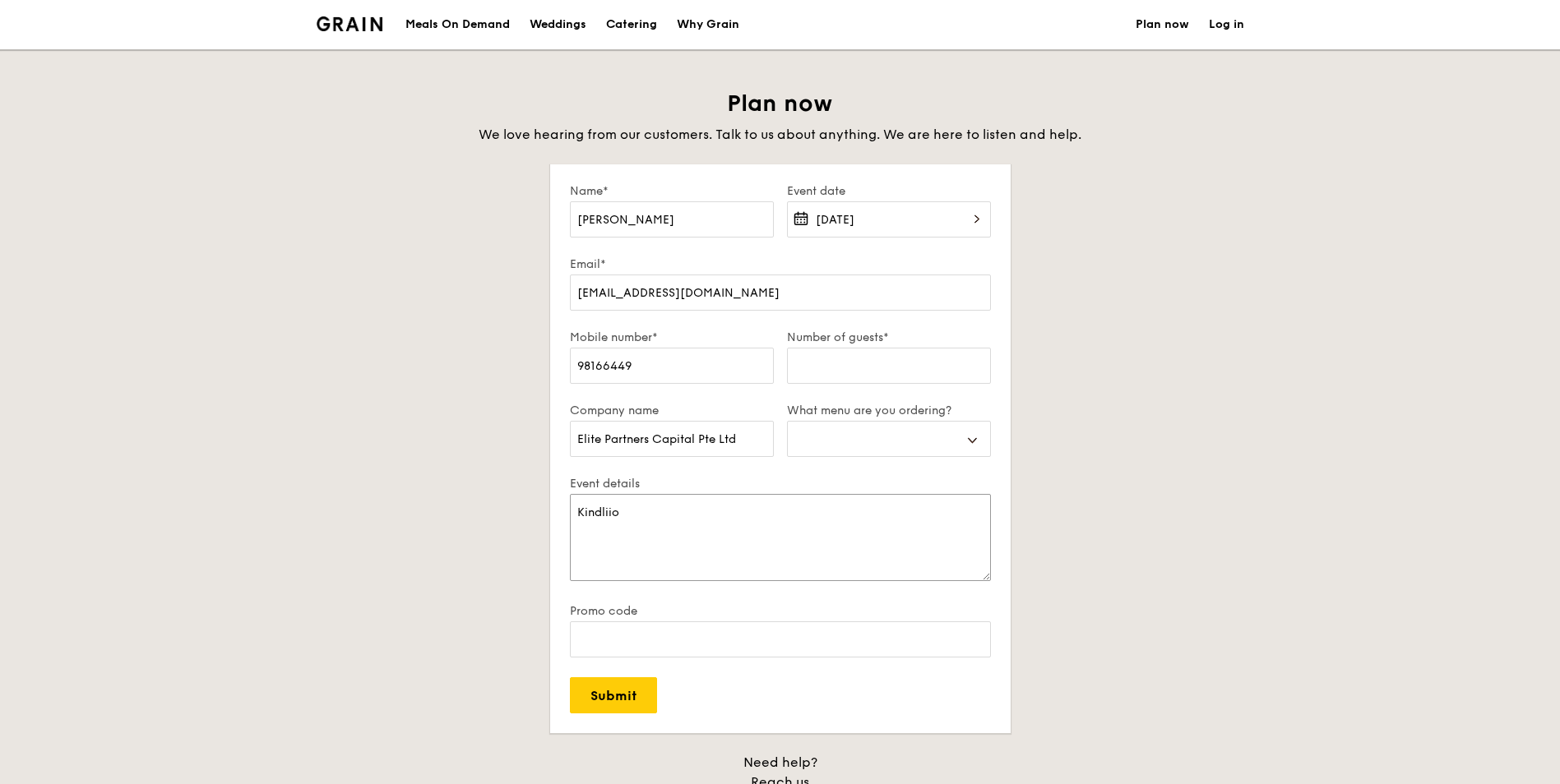
type textarea "Kindlii"
select select
type textarea "Kindli"
select select
type textarea "Kindl"
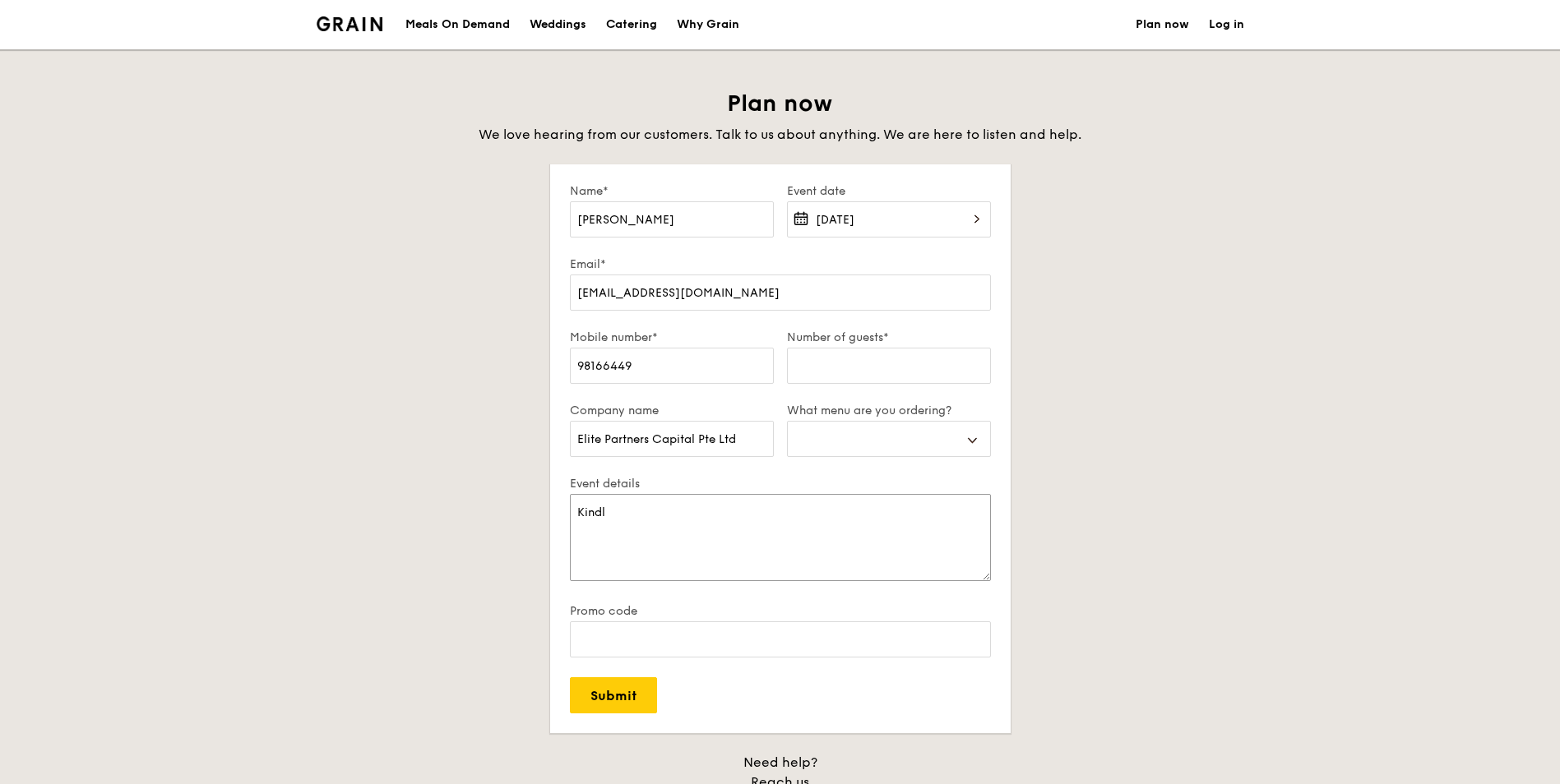
select select
type textarea "Kindly"
select select
type textarea "Kindly"
select select
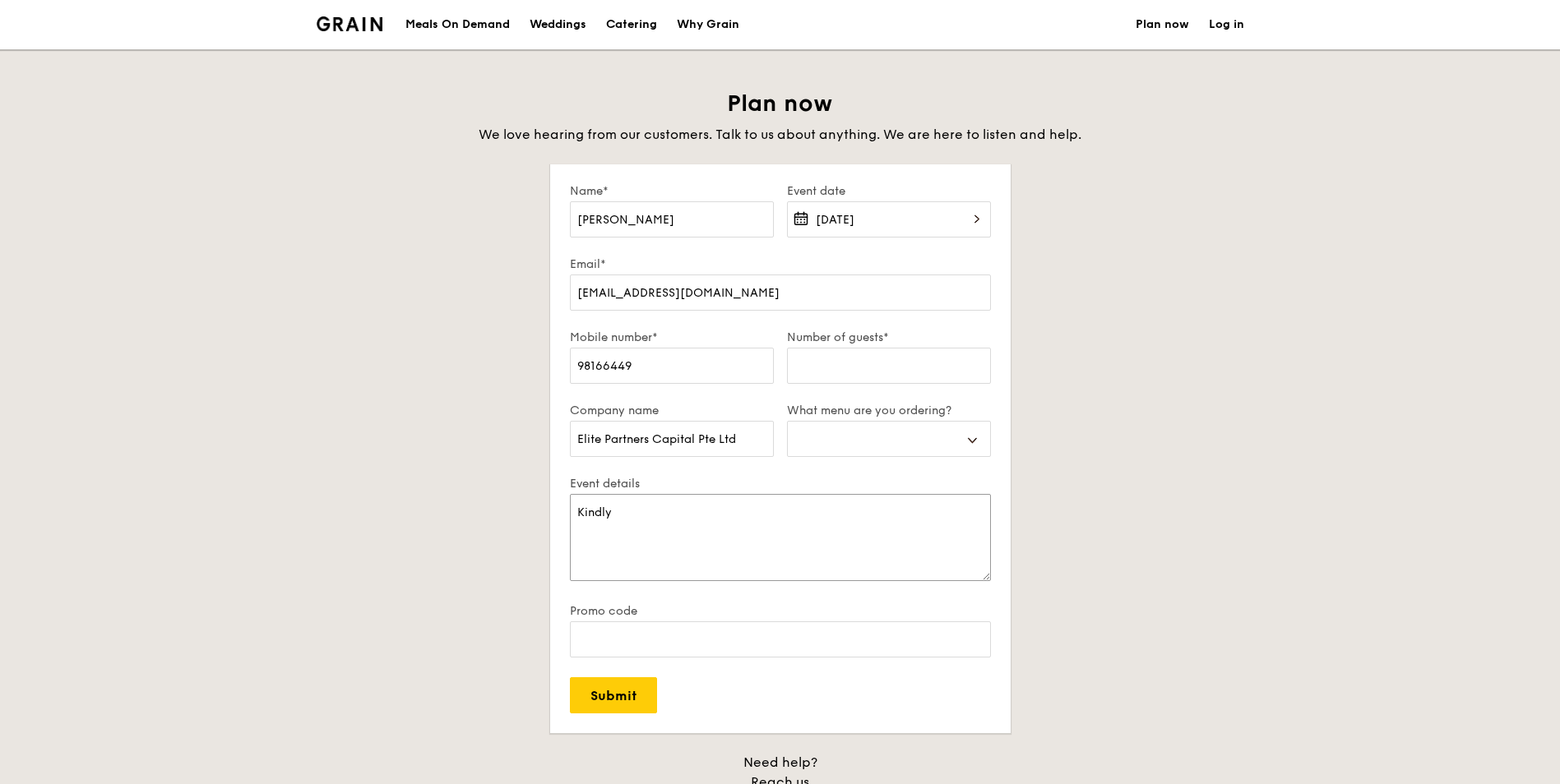
type textarea "Kindly a"
select select
type textarea "Kindly ad"
select select
type textarea "Kindly adv"
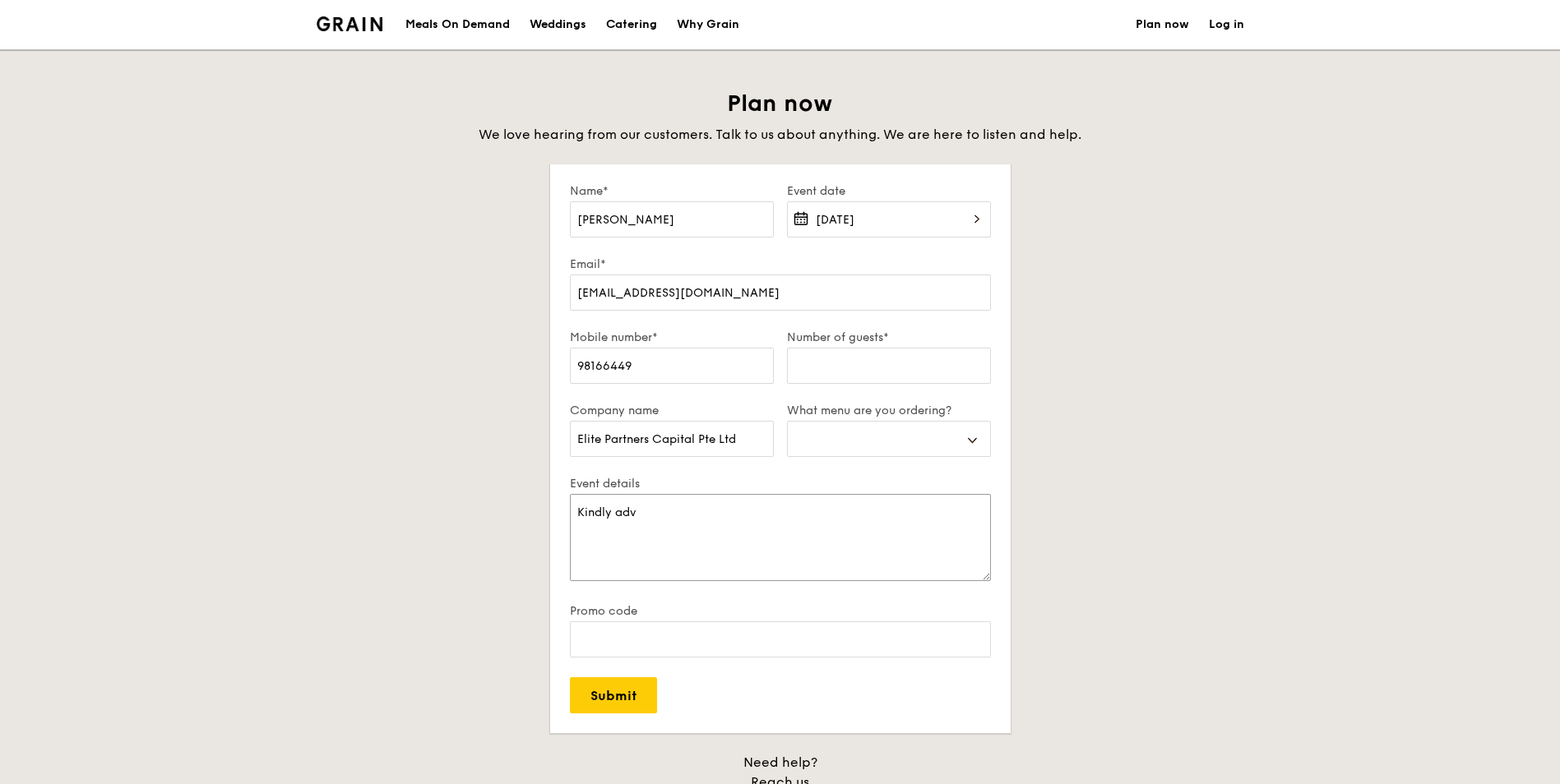
select select
type textarea "Kindly advi"
select select
type textarea "Kindly advis"
select select
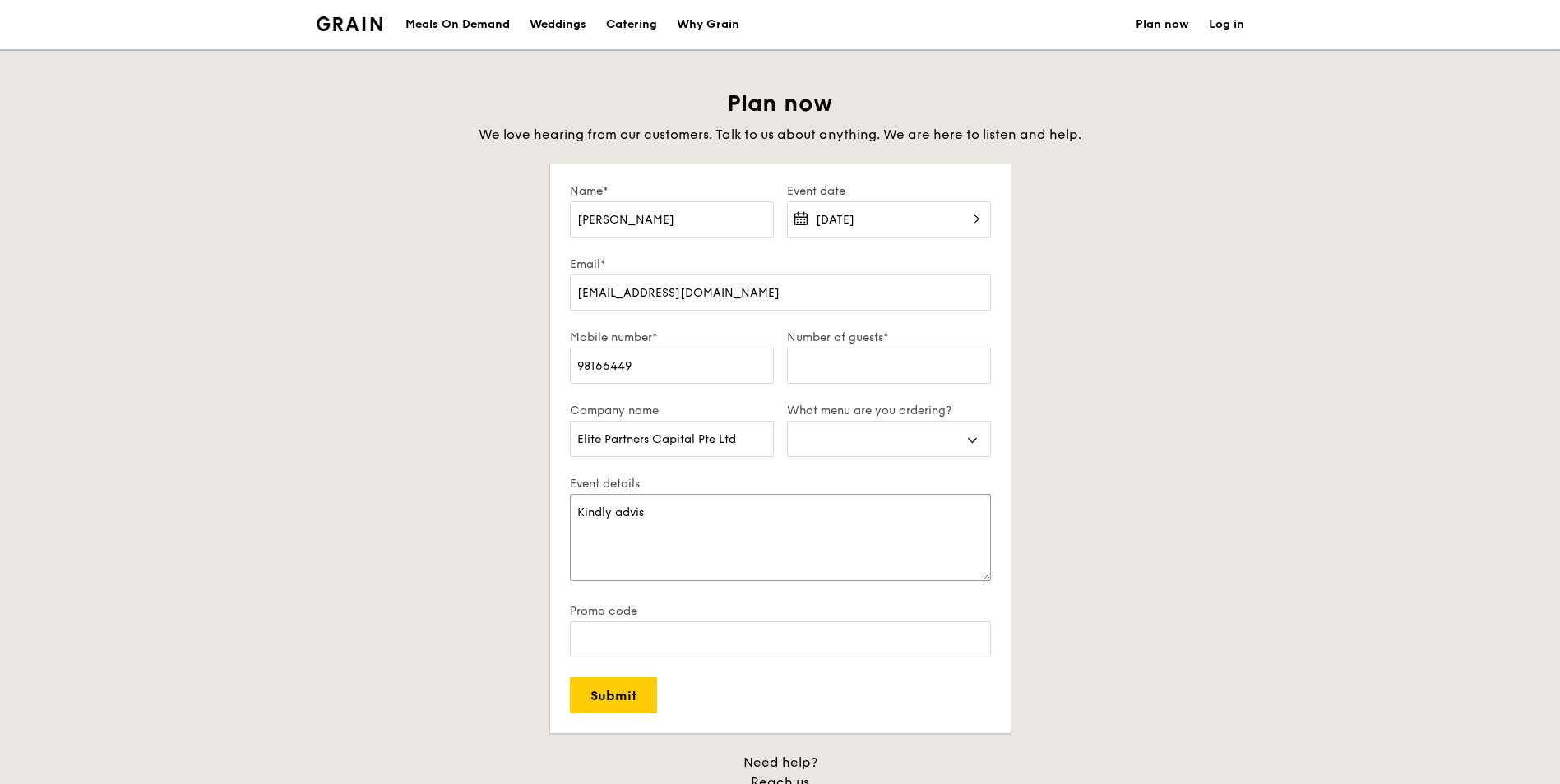
type textarea "Kindly advise"
select select
type textarea "Kindly advise"
select select
type textarea "Kindly advise t"
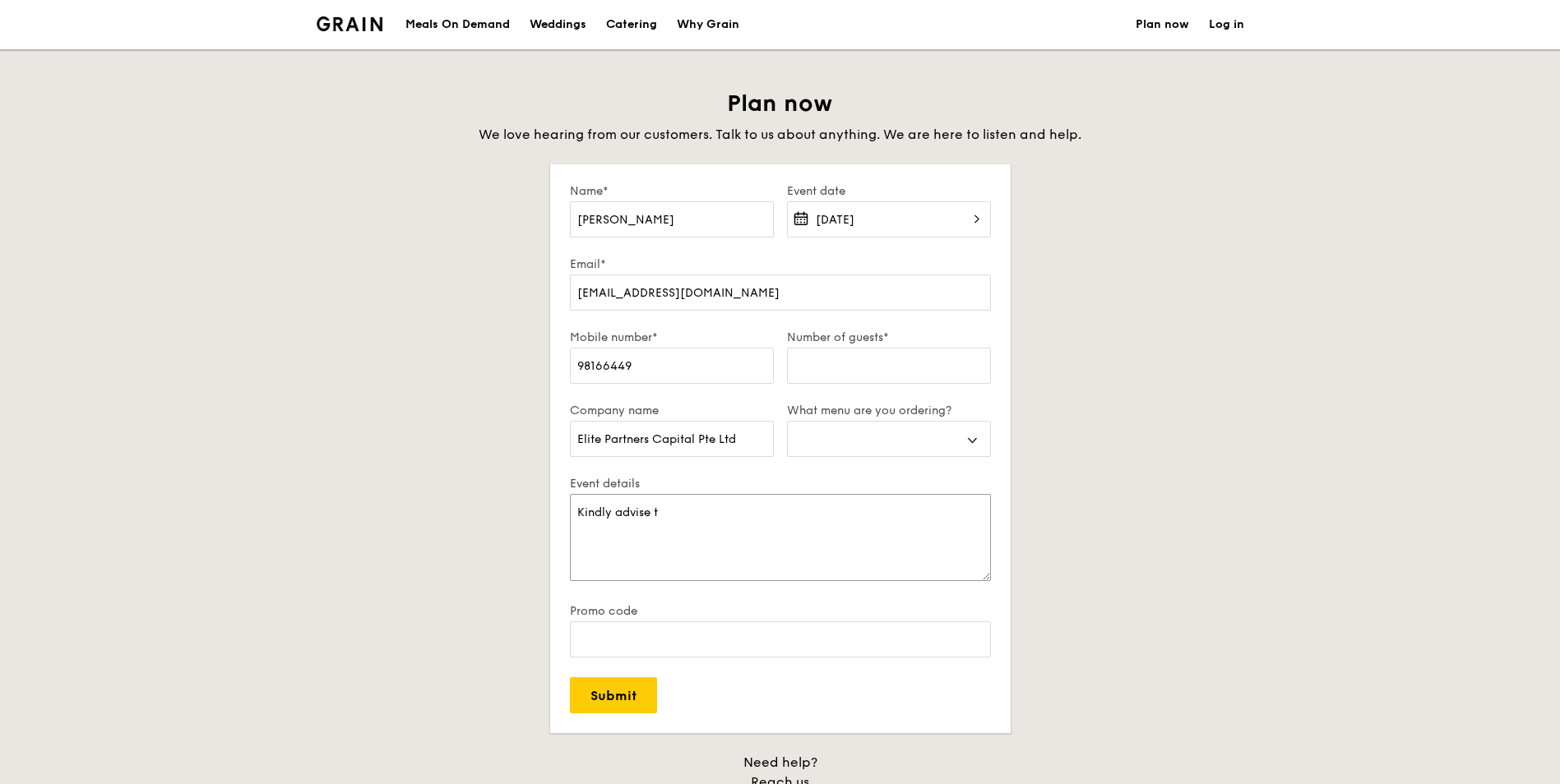
select select
type textarea "Kindly advise th"
select select
type textarea "Kindly advise the"
select select
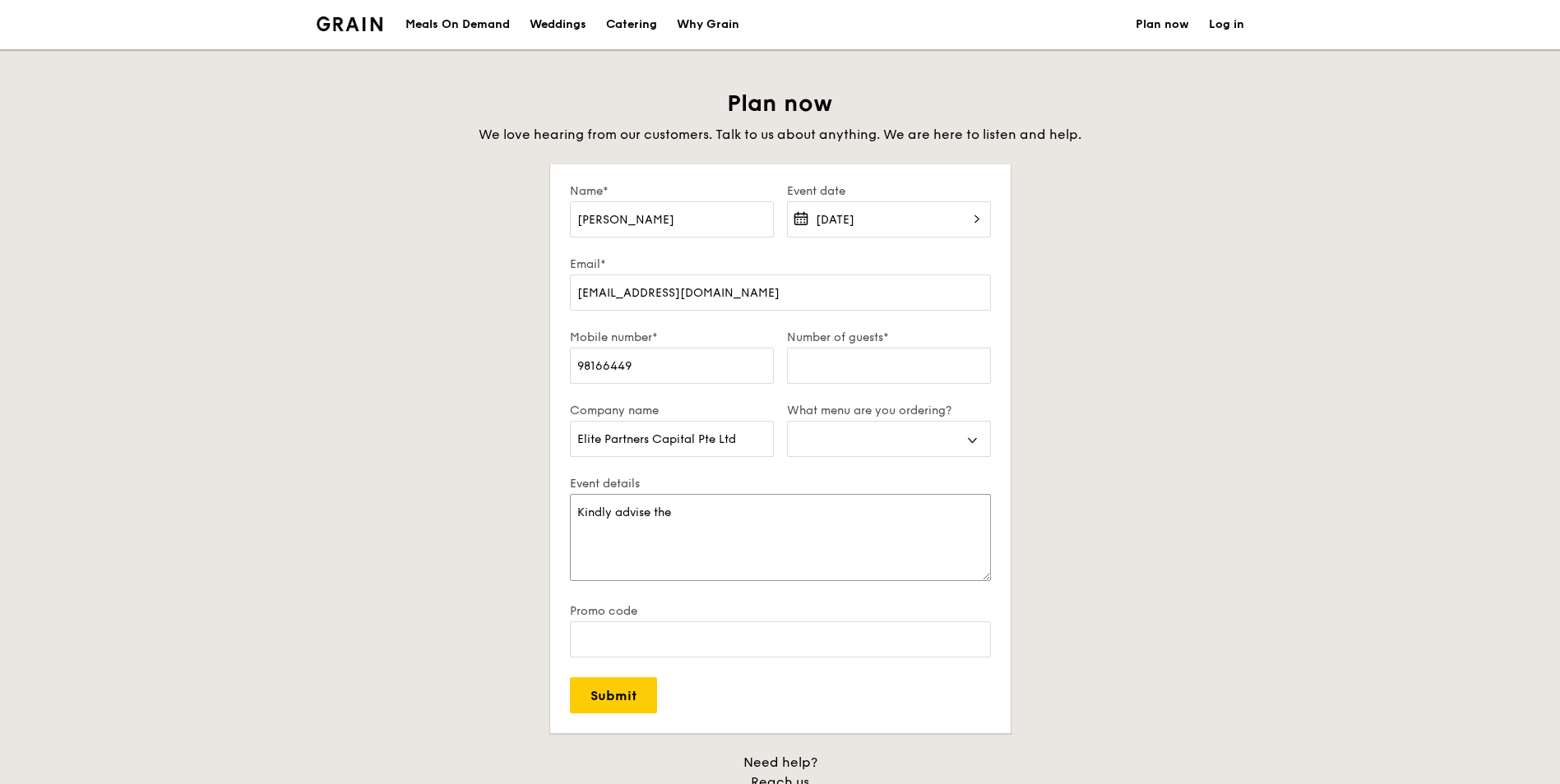
type textarea "Kindly advise the"
select select
type textarea "Kindly advise the a"
select select
type textarea "Kindly advise the av"
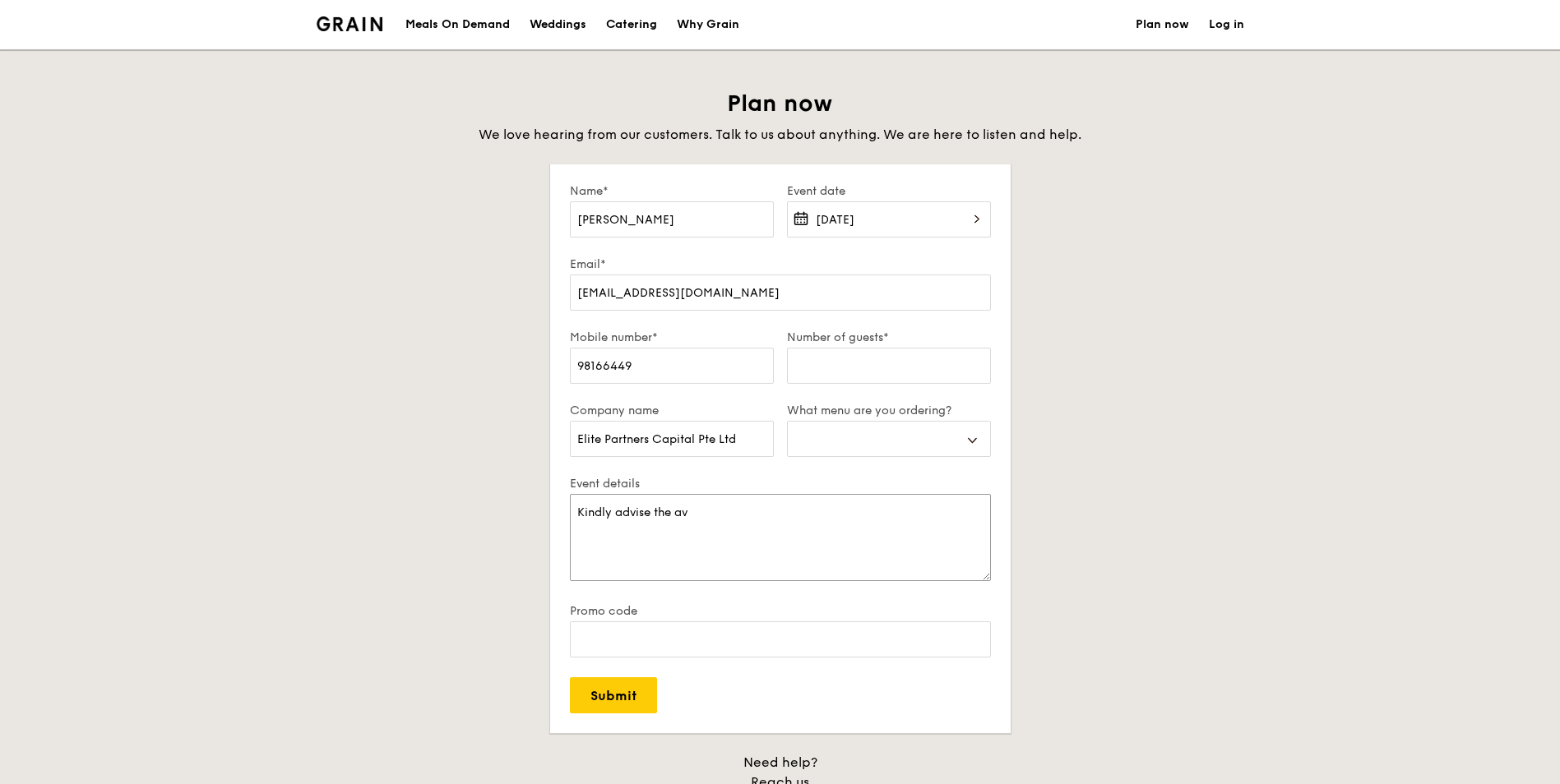
select select
type textarea "Kindly advise the ava"
select select
type textarea "Kindly advise the avai"
select select
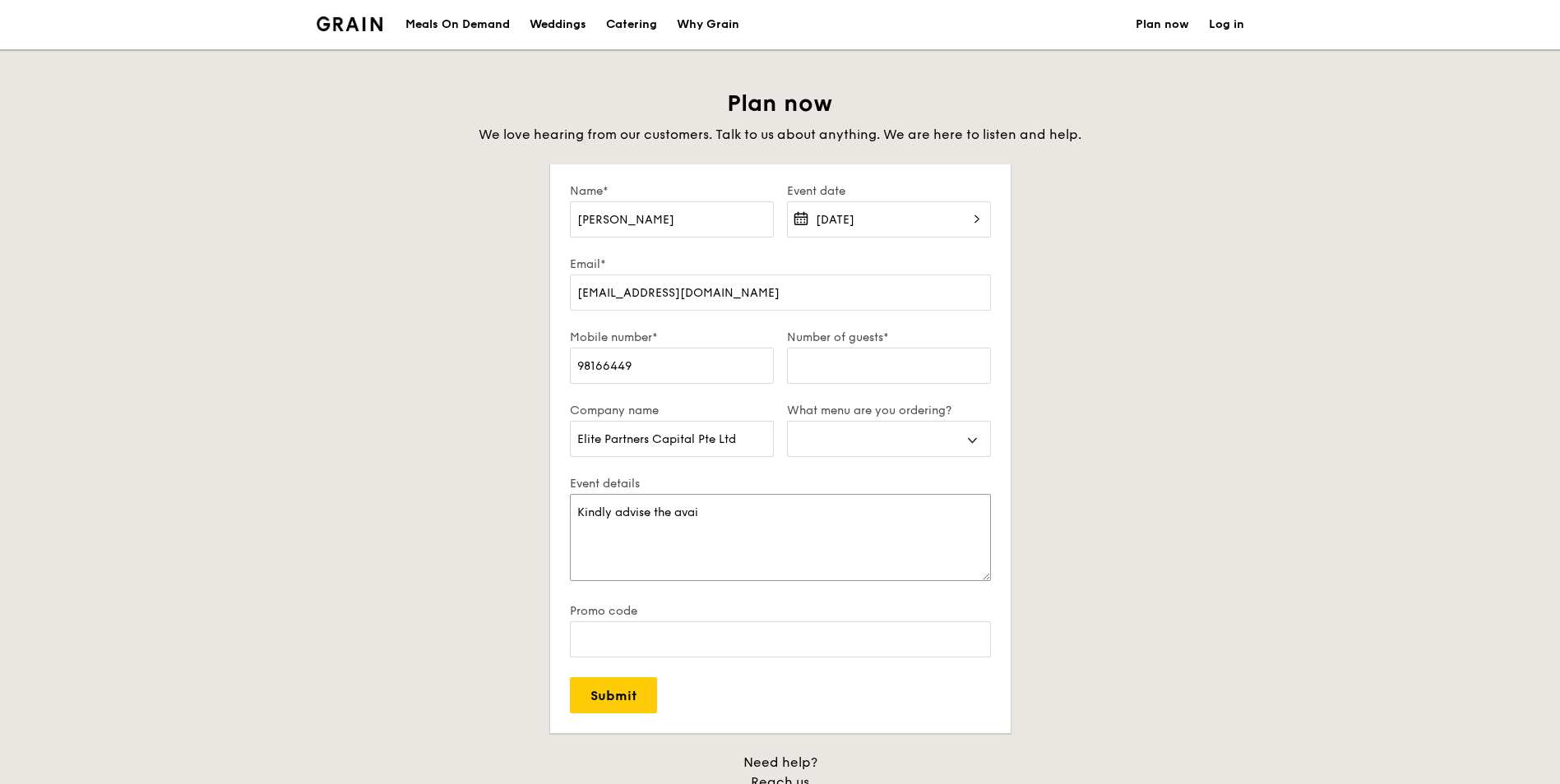
type textarea "Kindly advise the avaib"
select select
type textarea "Kindly advise the avaibl"
select select
type textarea "Kindly advise the avaibla"
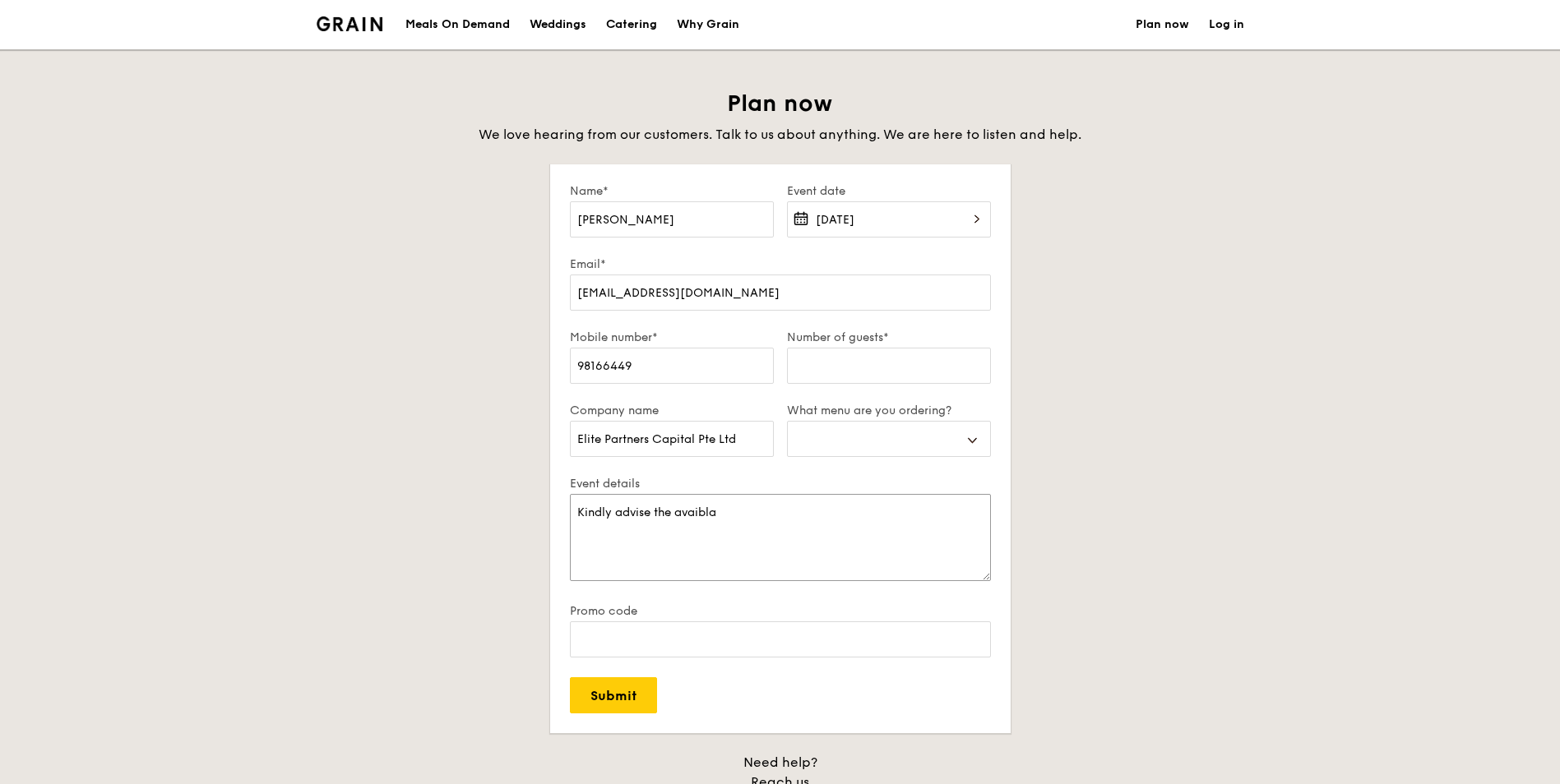
select select
type textarea "Kindly advise the avaiblai"
select select
type textarea "Kindly advise the avaiblaib"
select select
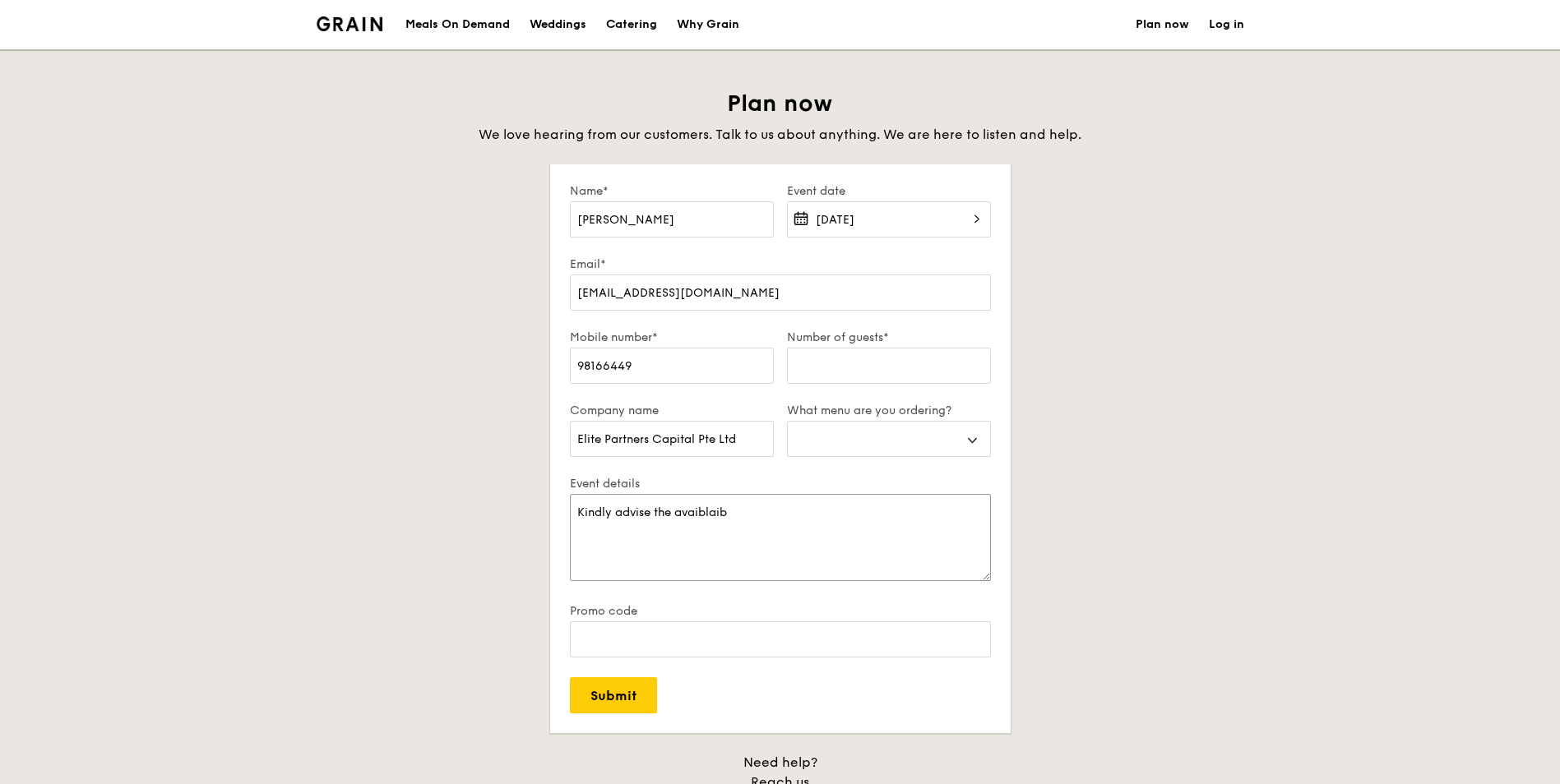
type textarea "Kindly advise the avaiblai"
select select
type textarea "Kindly advise the avaibla"
select select
type textarea "Kindly advise the avaibl"
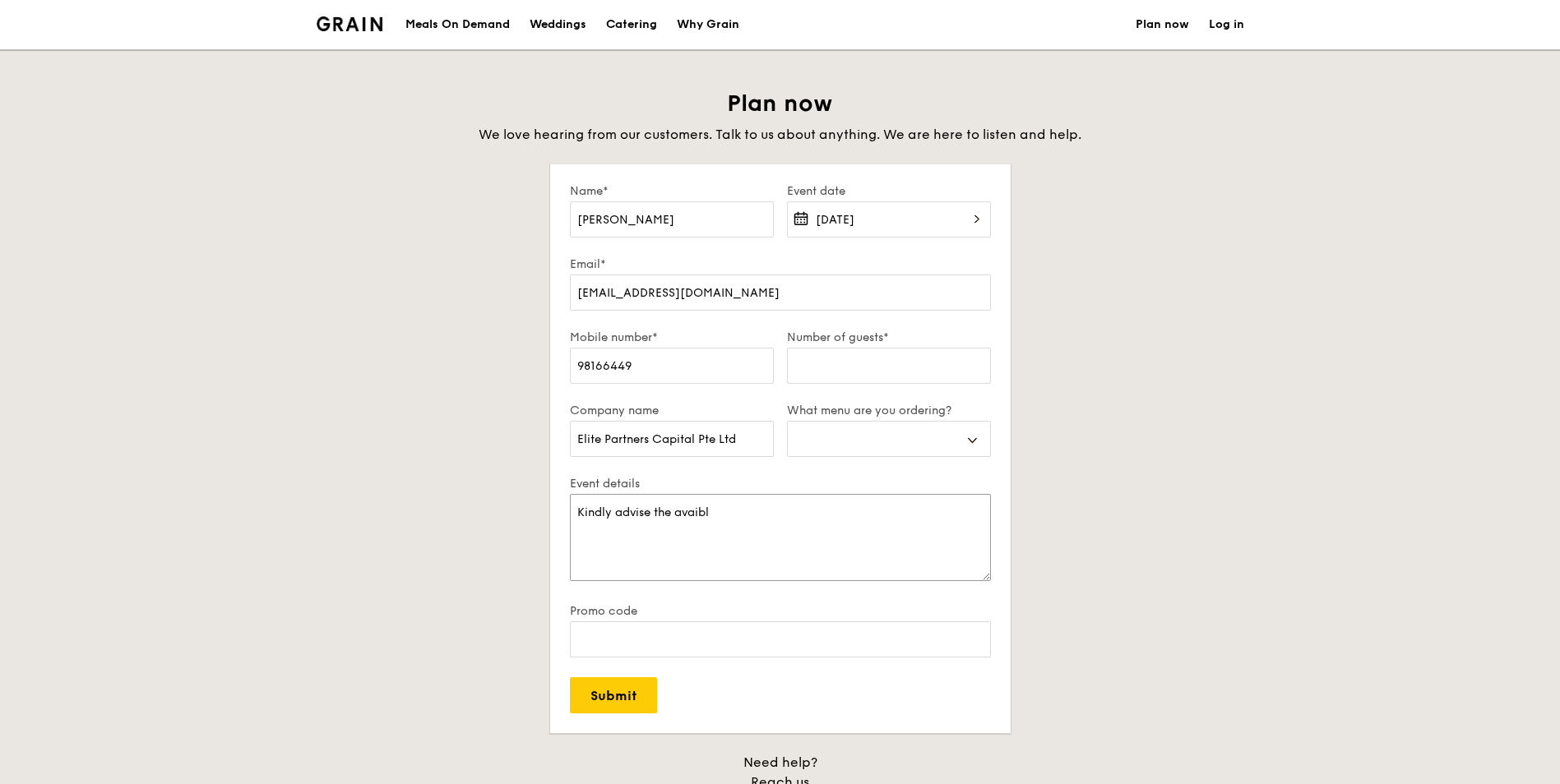
select select
type textarea "Kindly advise the avaib"
select select
type textarea "Kindly advise the avai"
select select
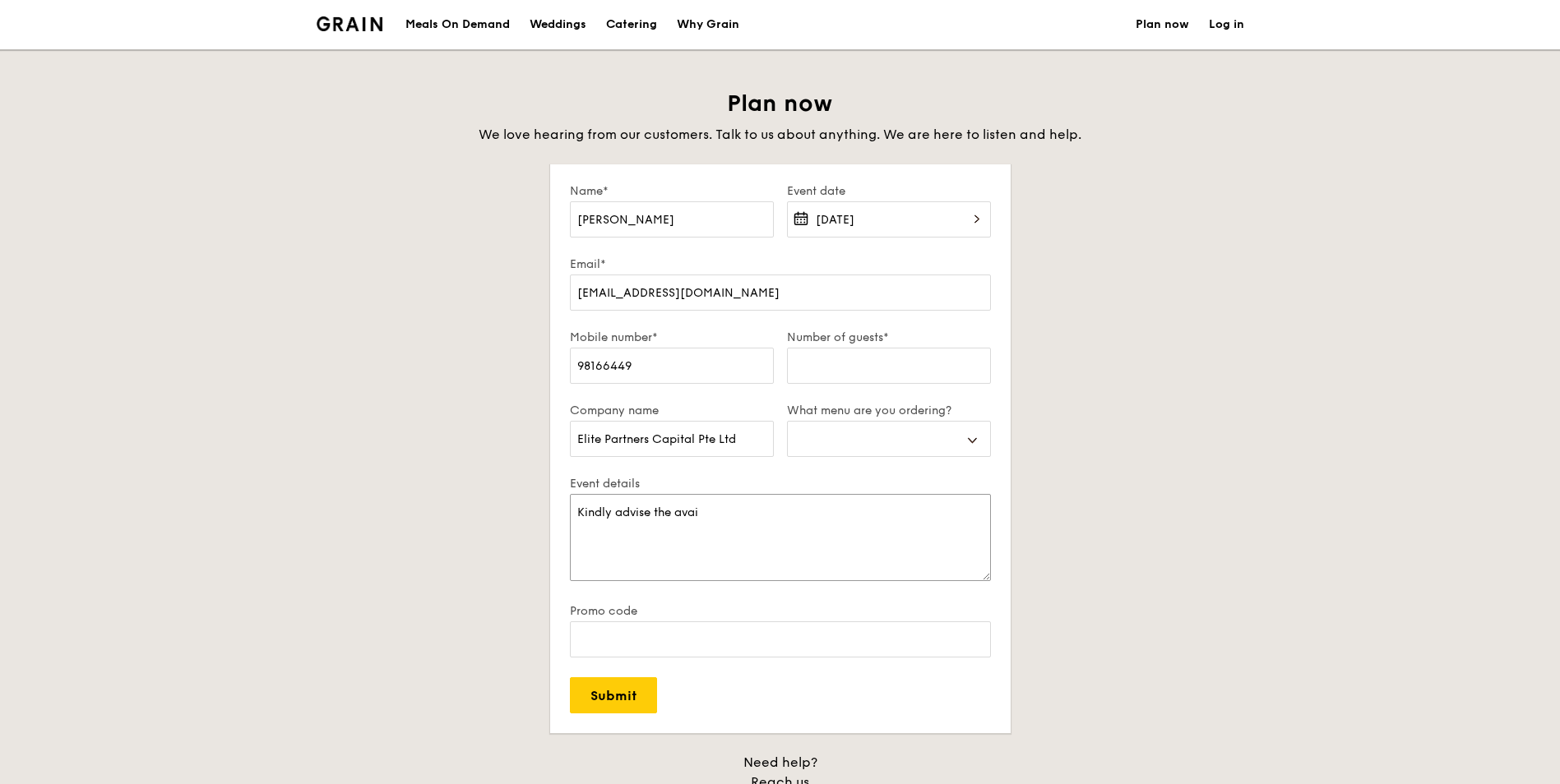
type textarea "Kindly advise the avail"
select select
type textarea "Kindly advise the availa"
select select
type textarea "Kindly advise the availab"
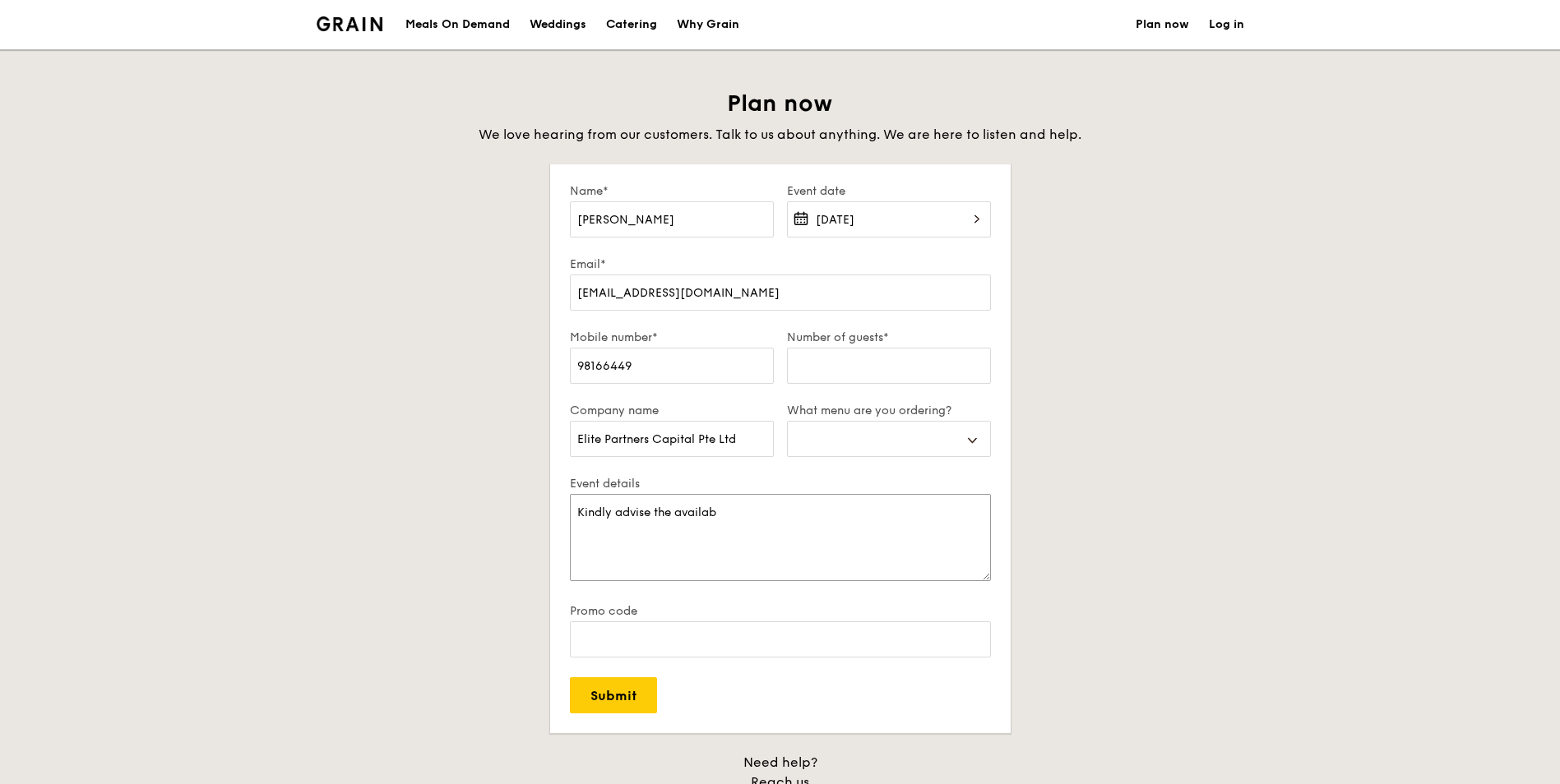
select select
type textarea "Kindly advise the availabi"
select select
type textarea "Kindly advise the availabil"
select select
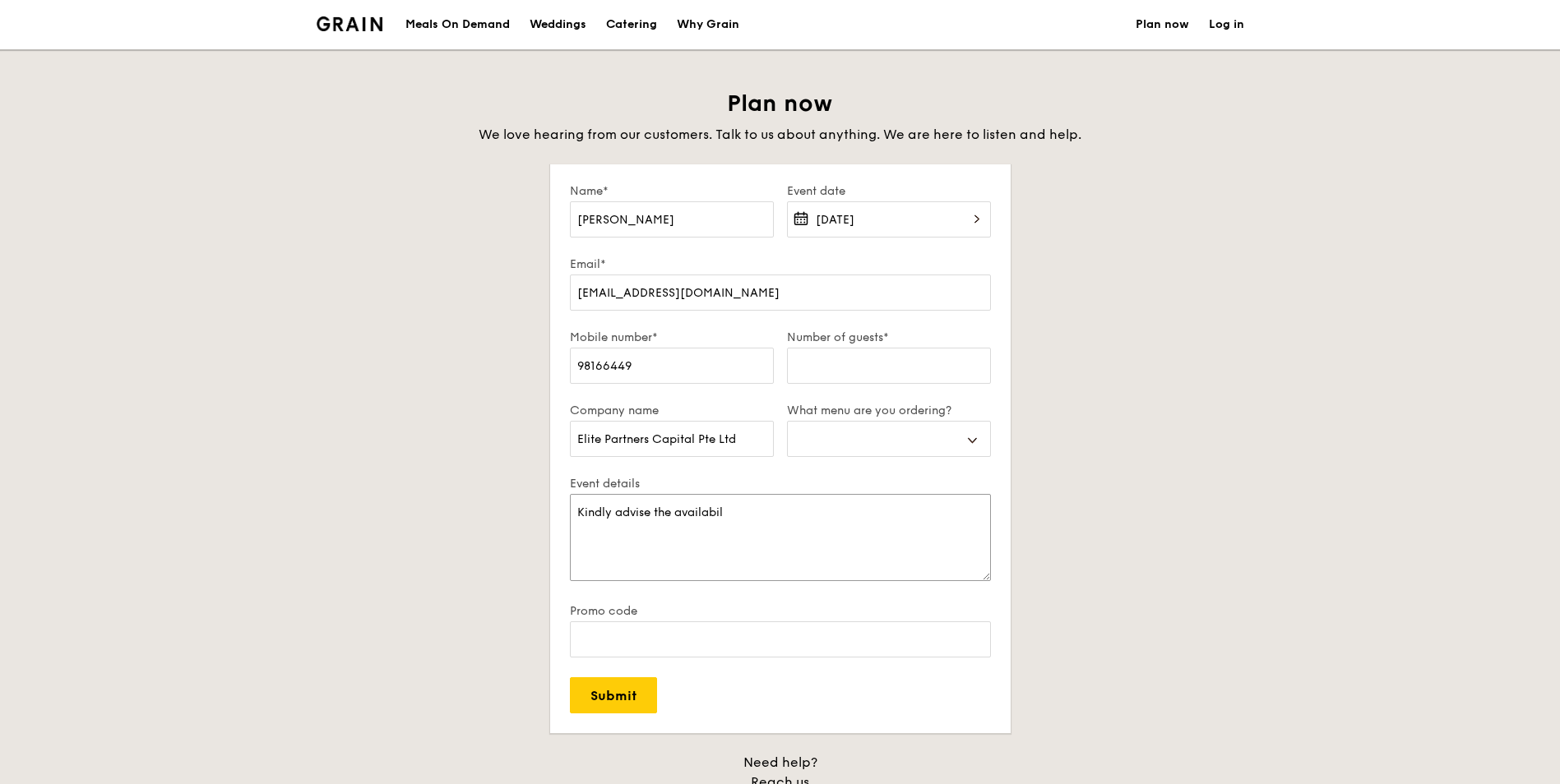
type textarea "Kindly advise the availabili"
select select
type textarea "Kindly advise the availabilit"
select select
type textarea "Kindly advise the availability"
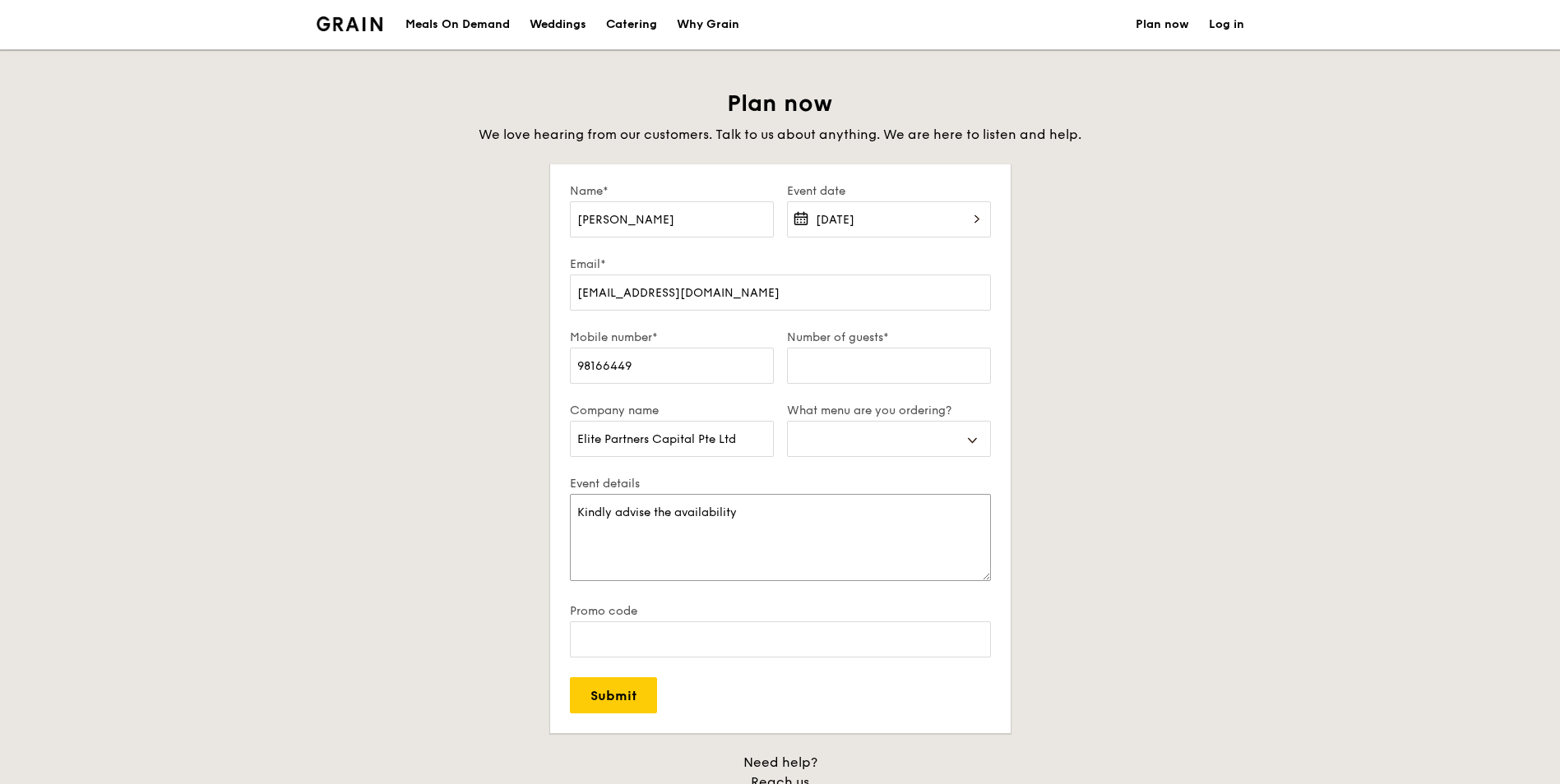
select select
type textarea "Kindly advise the availability"
select select
type textarea "Kindly advise the availability o"
select select
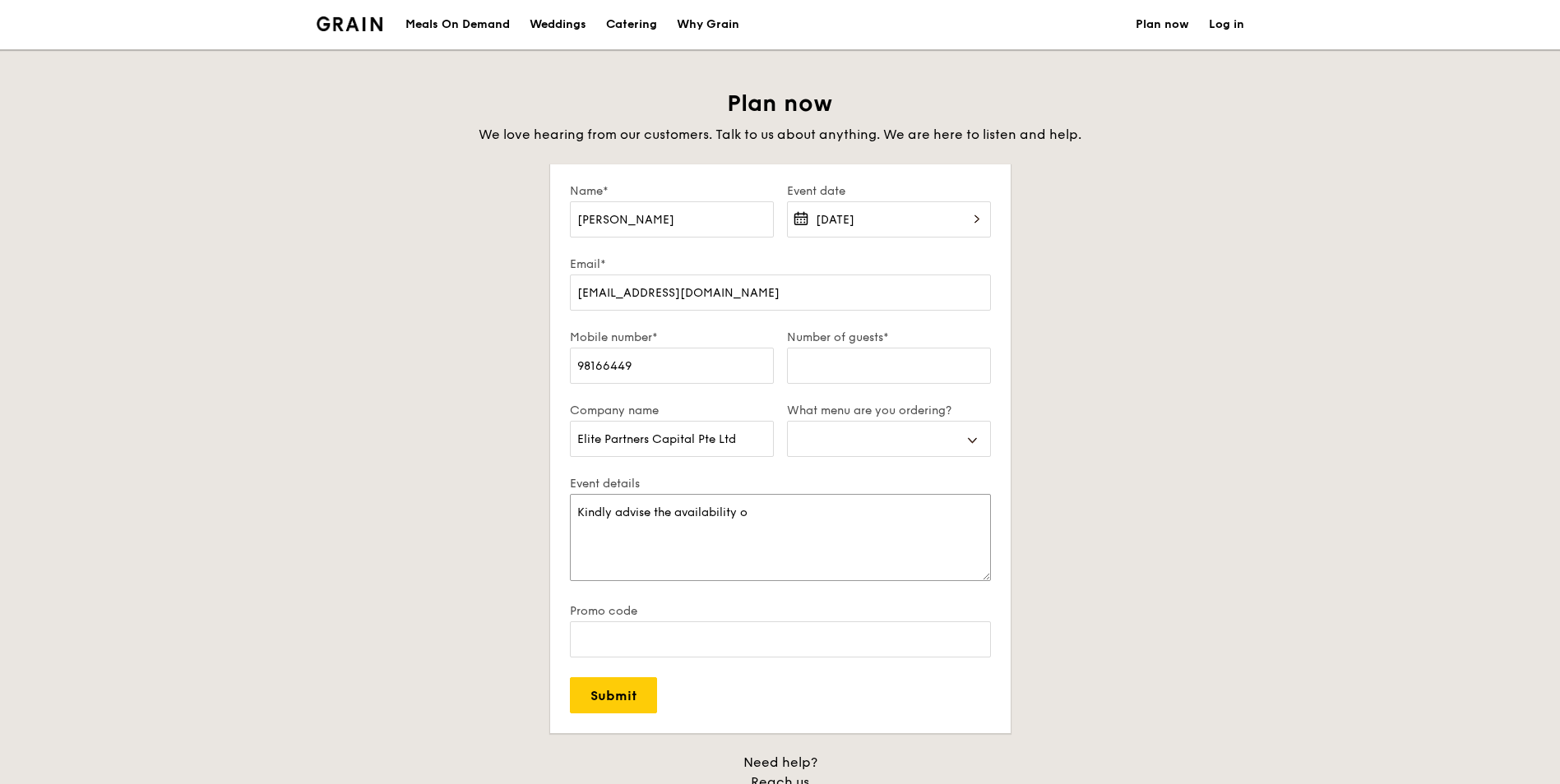
type textarea "Kindly advise the availability of"
select select
type textarea "Kindly advise the availability of"
select select
type textarea "Kindly advise the availability of t"
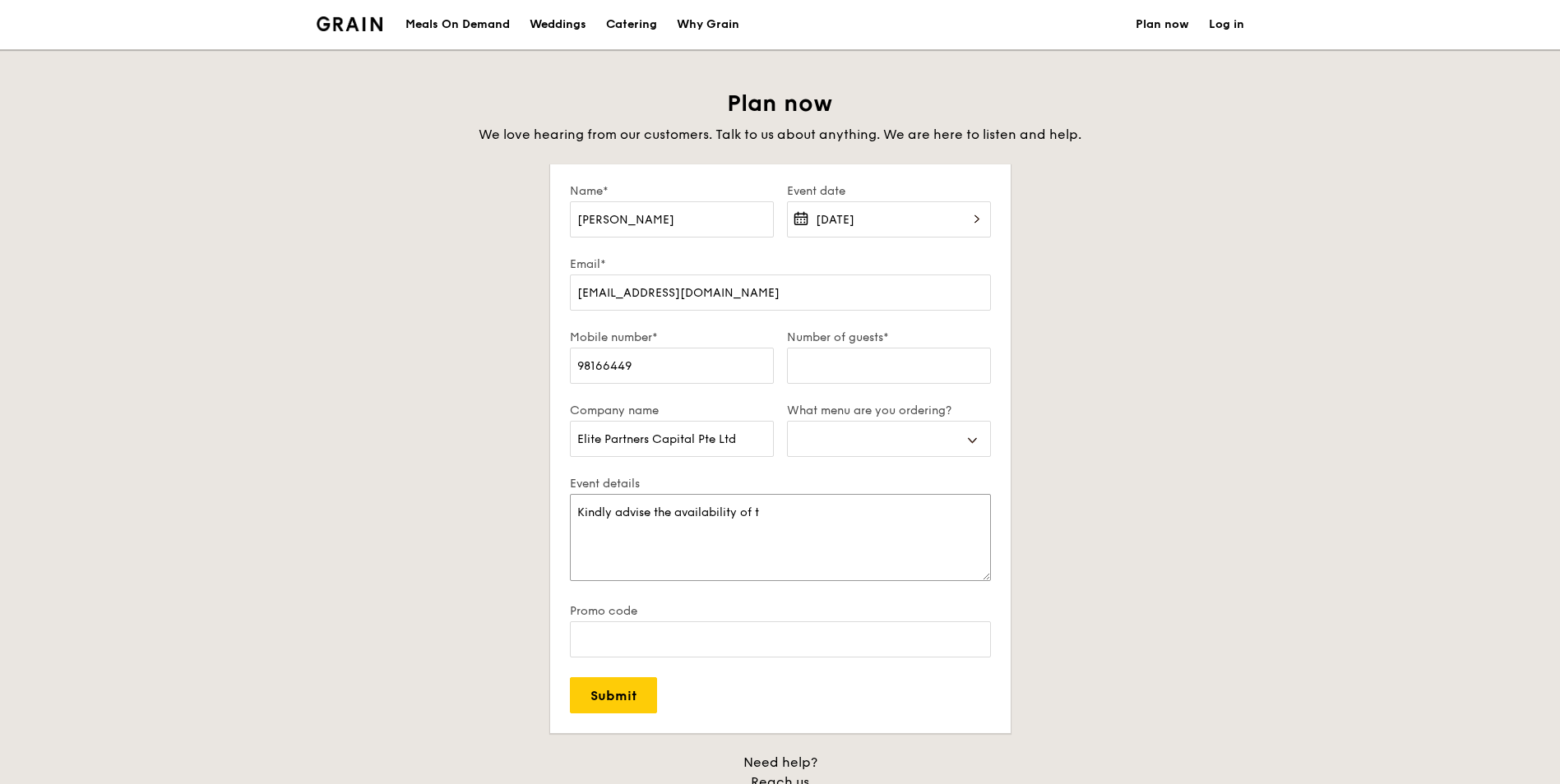
select select
type textarea "Kindly advise the availability of th"
select select
type textarea "Kindly advise the availability of the"
select select
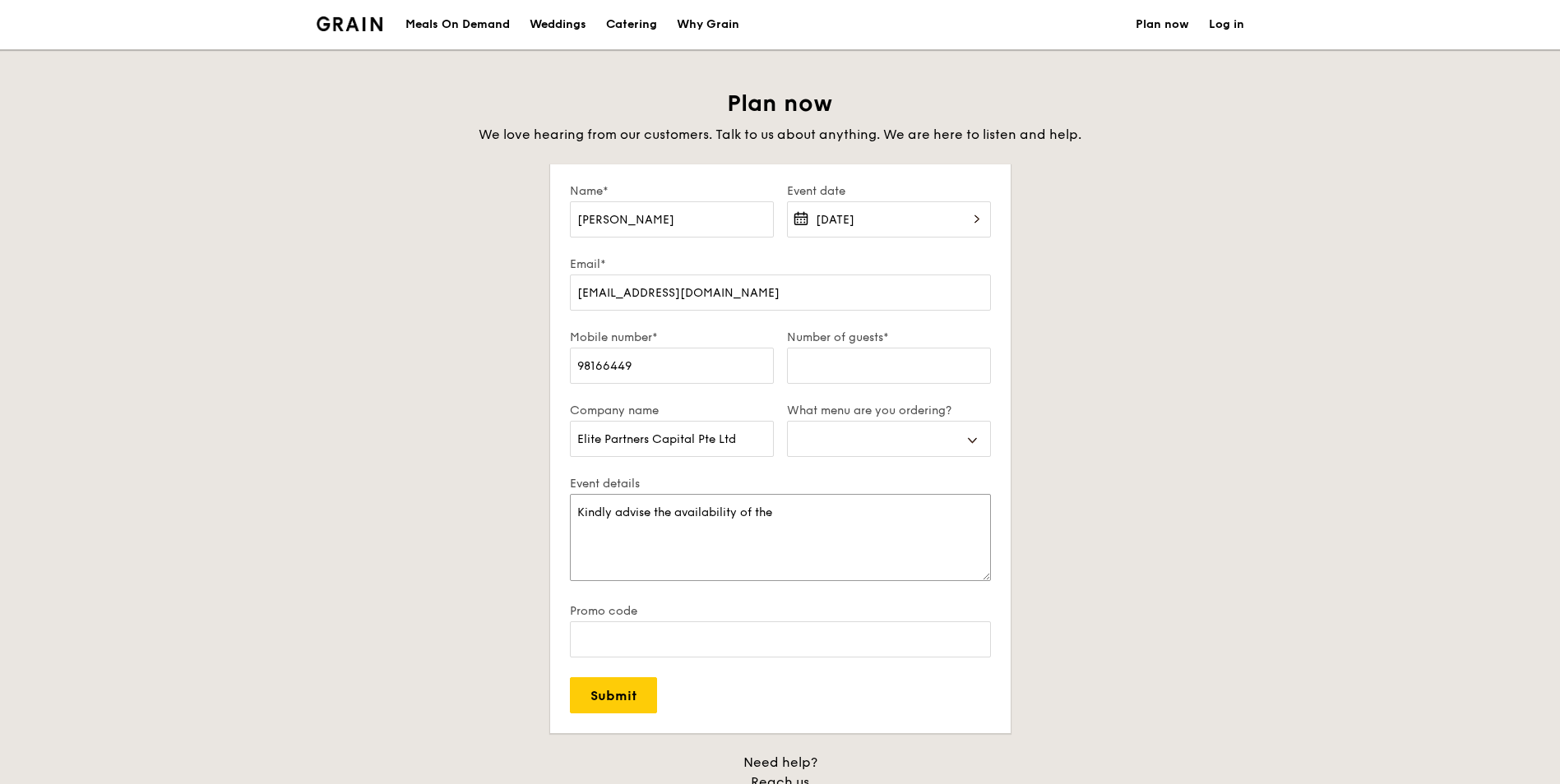
type textarea "Kindly advise the availability of the"
select select
type textarea "Kindly advise the availability of the C"
select select
type textarea "Kindly advise the availability of the Ch"
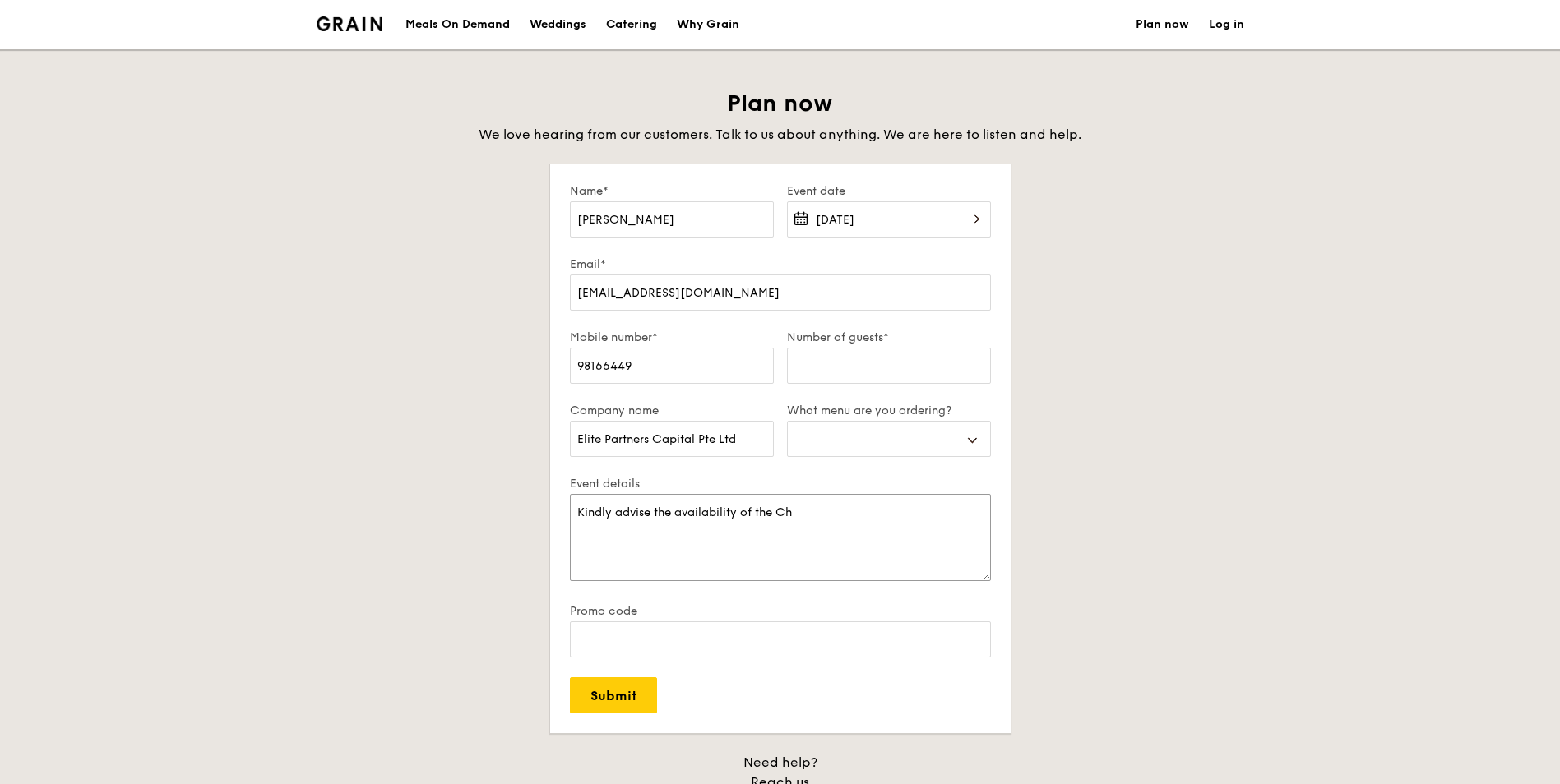
select select
type textarea "Kindly advise the availability of the Chr"
select select
type textarea "Kindly advise the availability of the Chrr"
select select
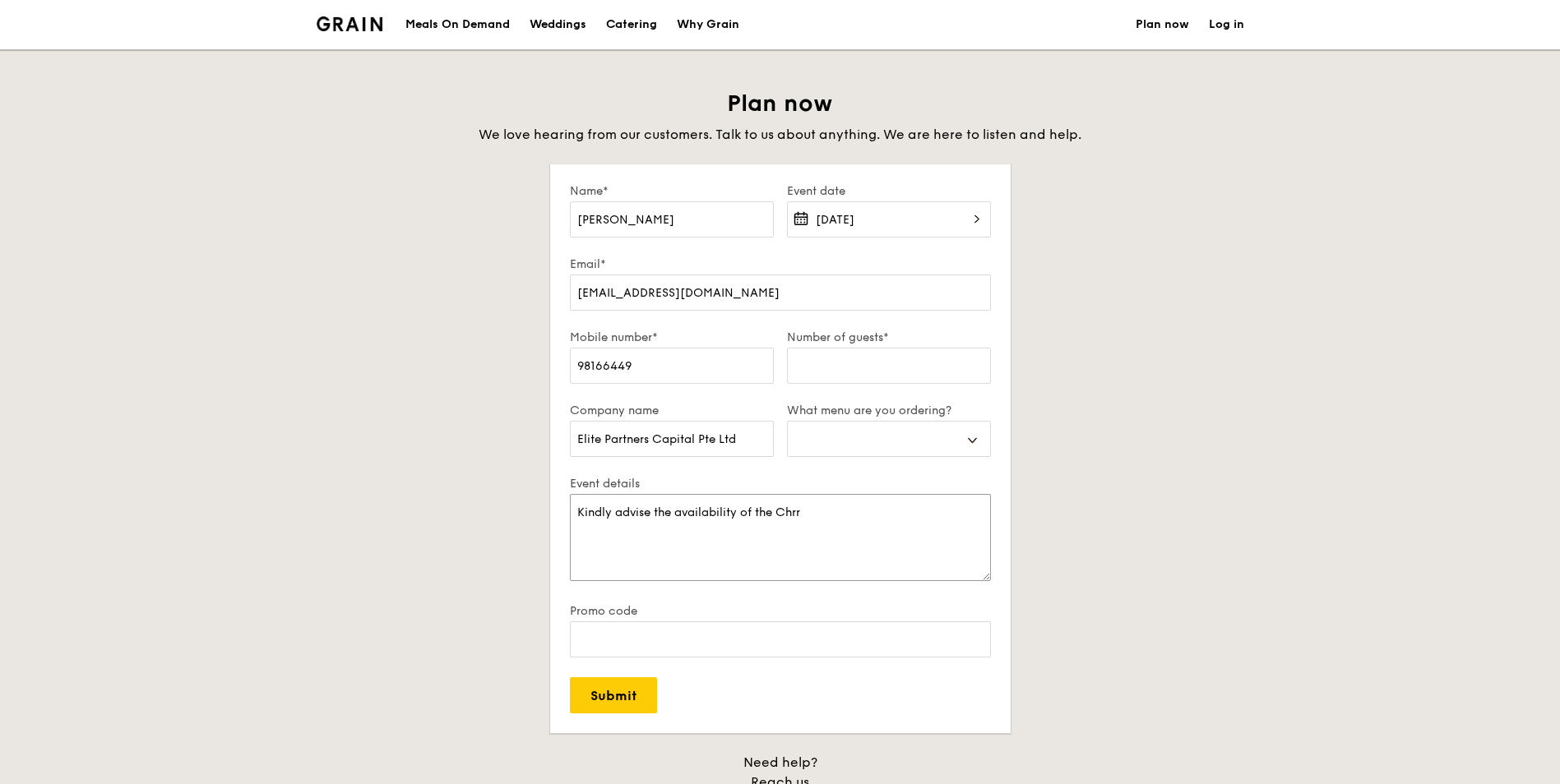
type textarea "Kindly advise the availability of the Chr"
select select
type textarea "Kindly advise the availability of the Ch"
select select
type textarea "Kindly advise the availability of the C"
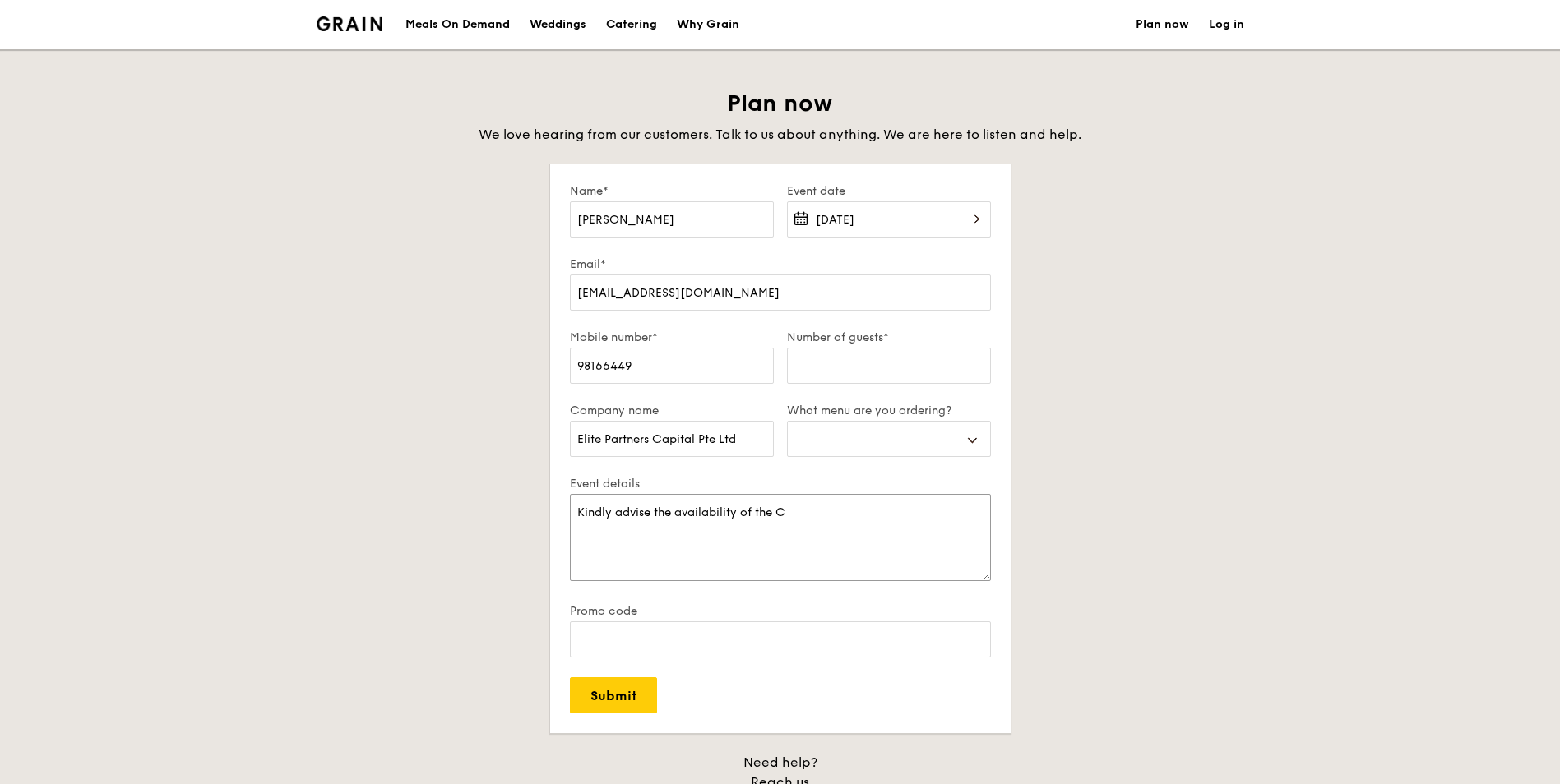
select select
click at [920, 512] on textarea "Kindly advise the availability of the FY2025 Christmas Menu." at bounding box center [780, 537] width 421 height 87
click at [839, 364] on input "Number of guests*" at bounding box center [889, 365] width 204 height 36
click at [621, 693] on input "Submit" at bounding box center [613, 694] width 87 height 36
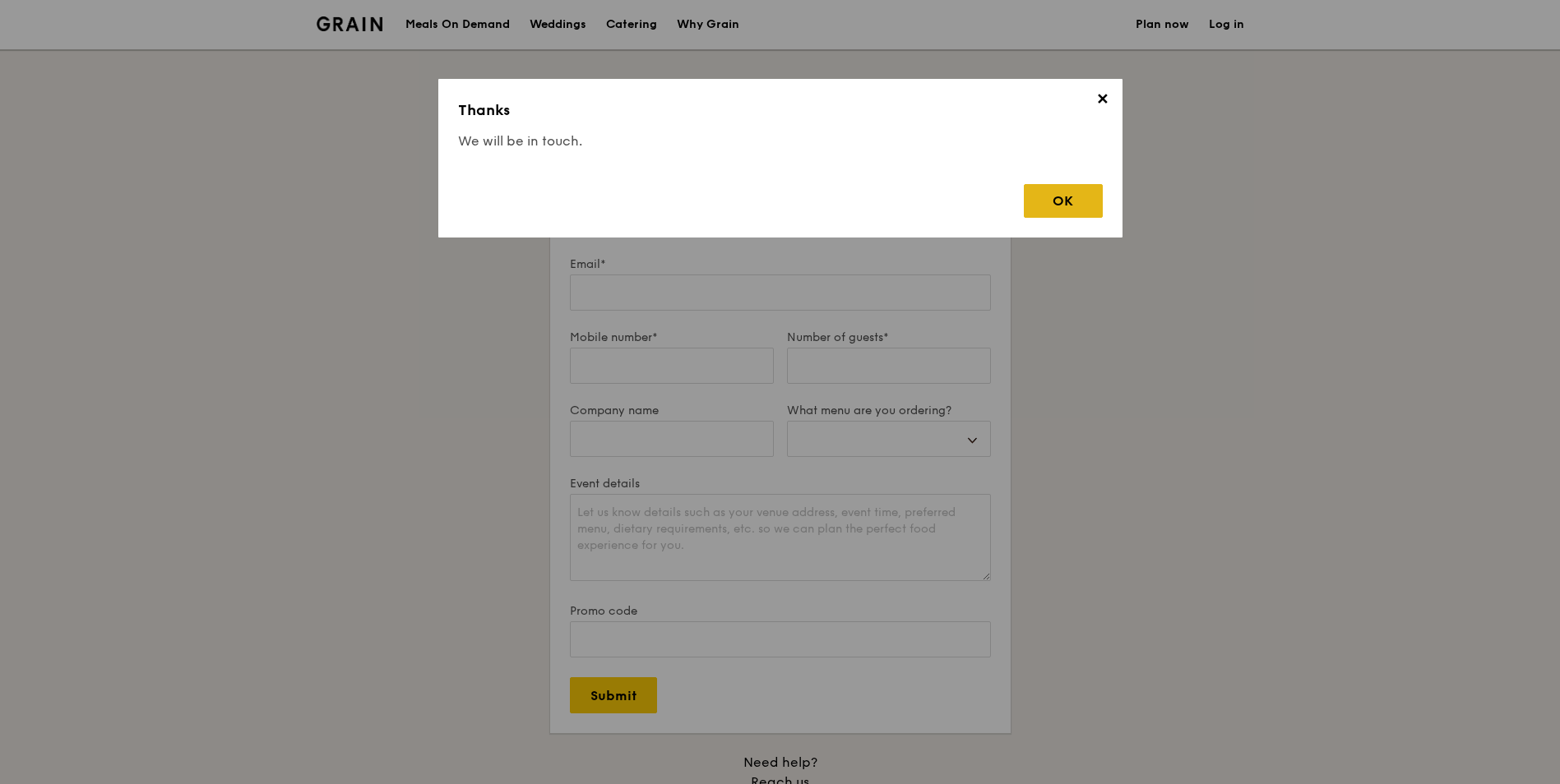
click at [1092, 197] on div "OK" at bounding box center [1063, 200] width 79 height 34
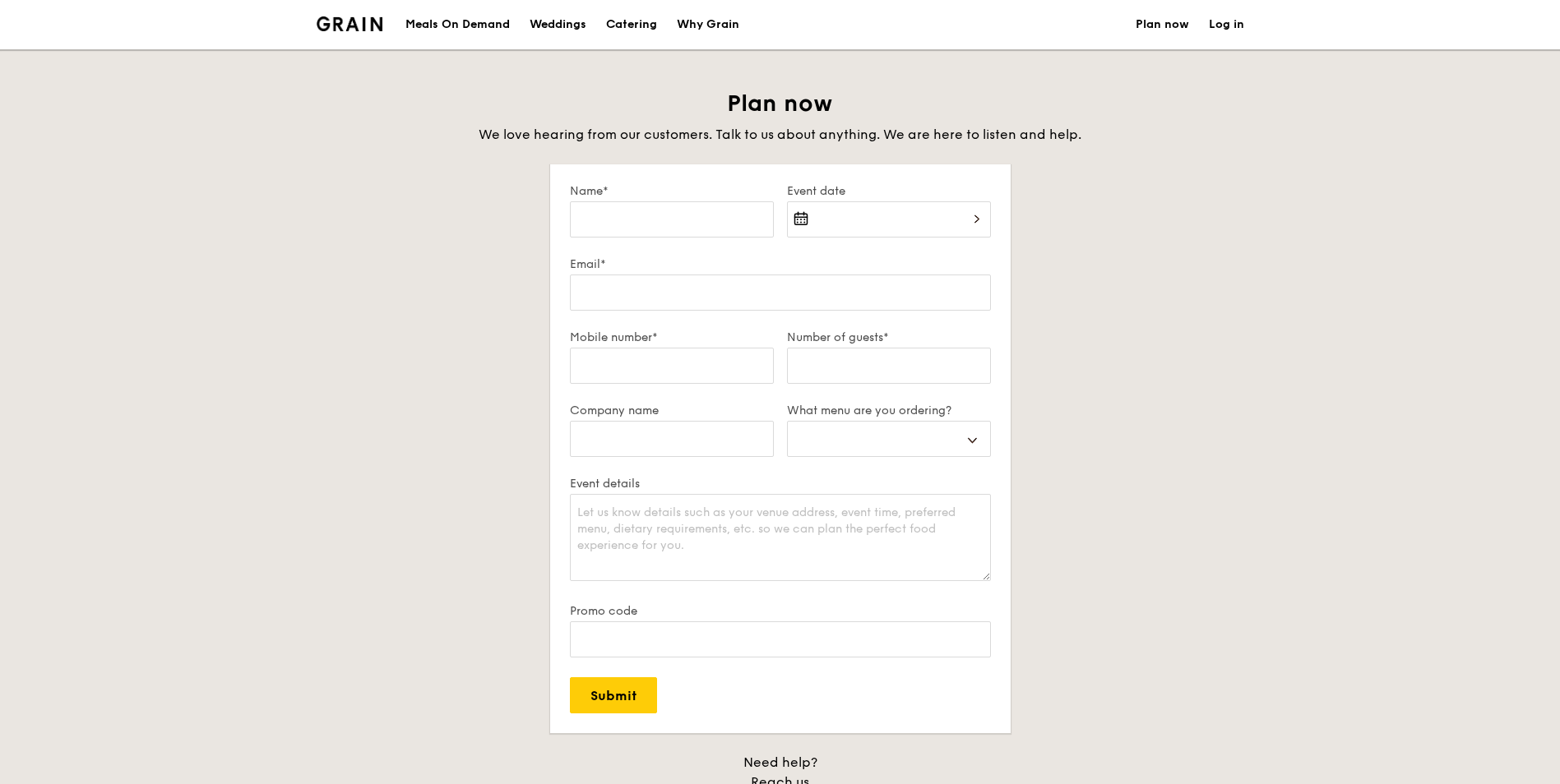
click at [467, 26] on div "Meals On Demand" at bounding box center [457, 24] width 104 height 49
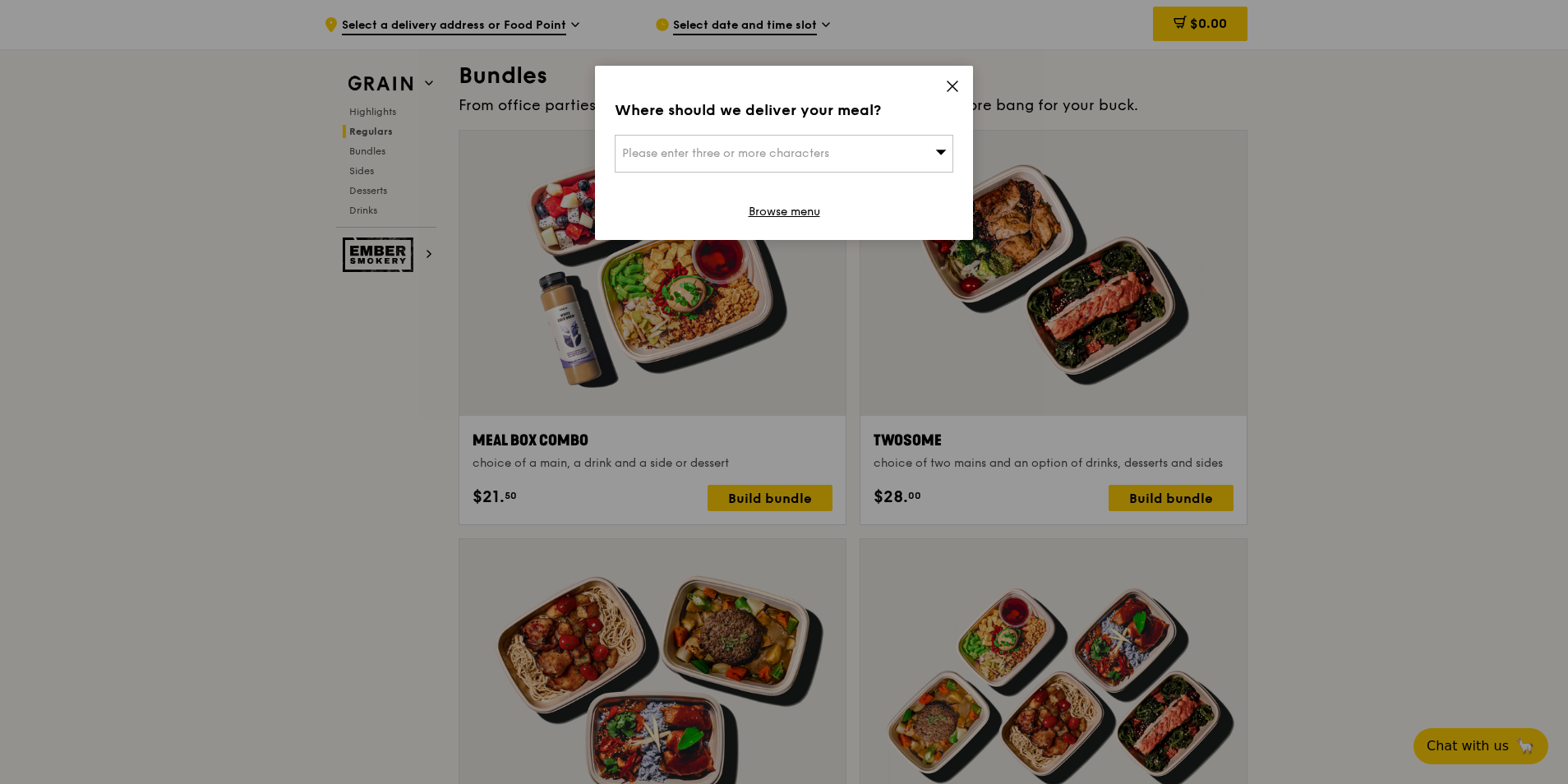
scroll to position [2613, 0]
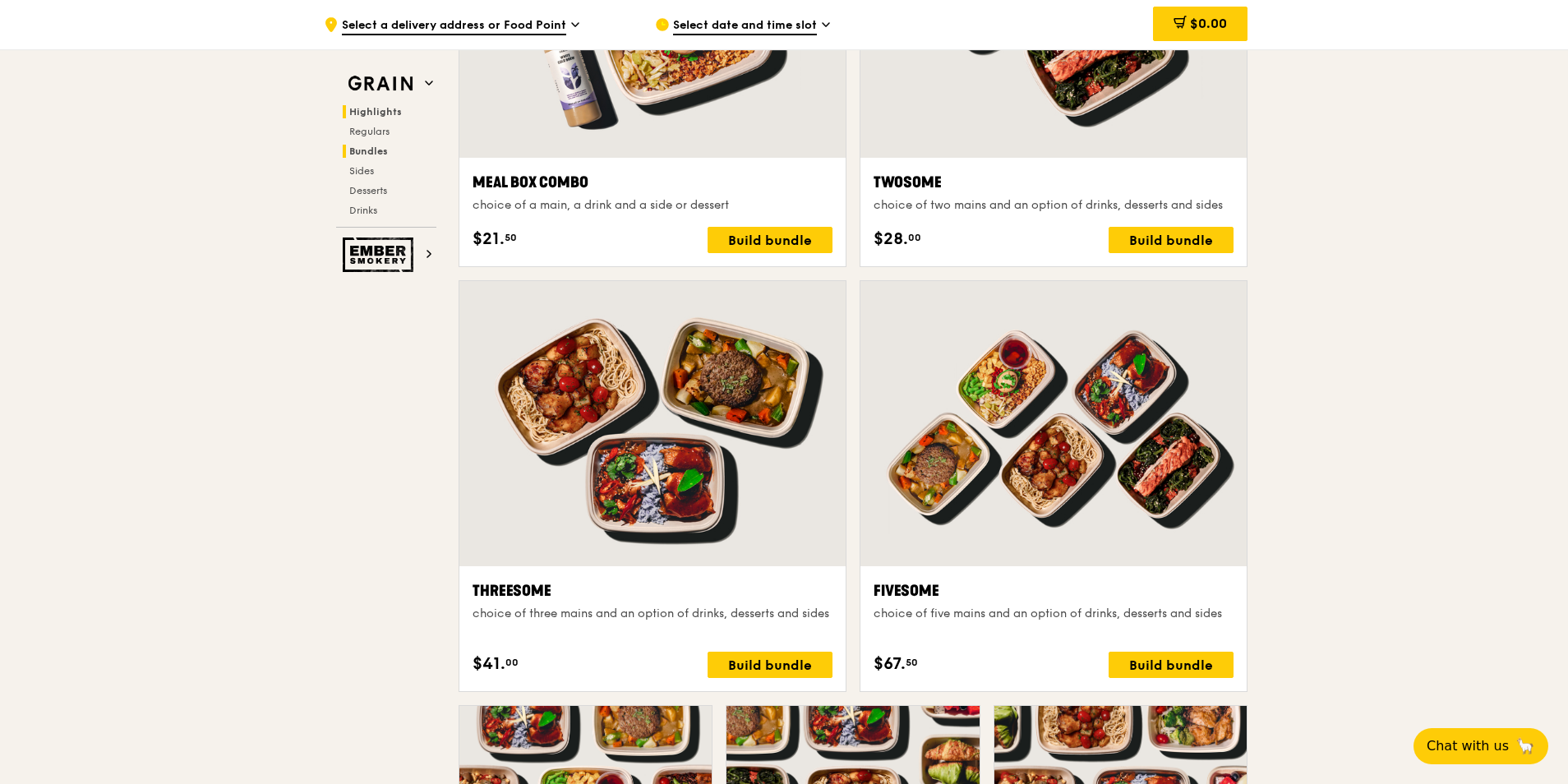
click at [377, 108] on span "Highlights" at bounding box center [375, 112] width 52 height 12
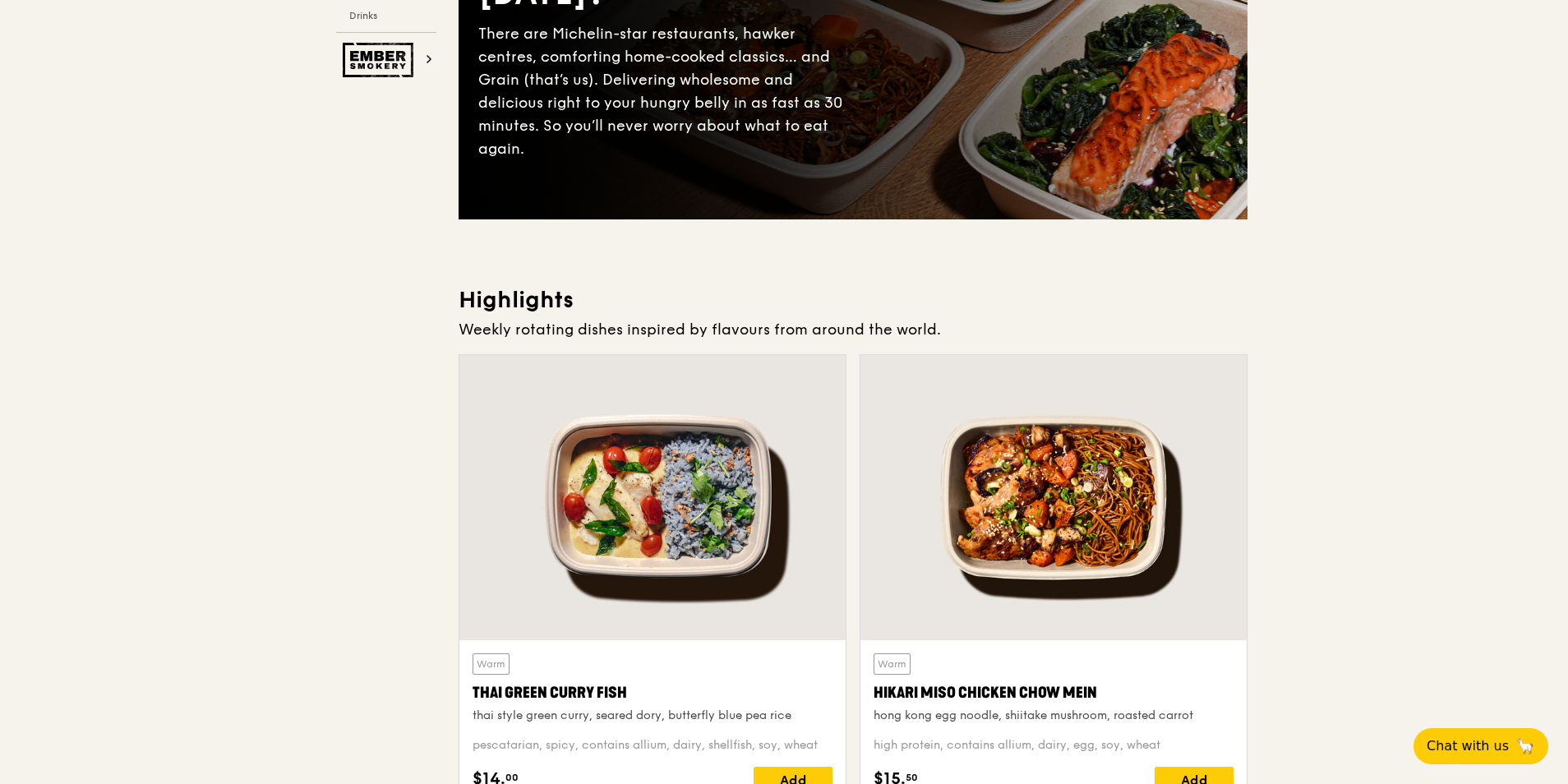
scroll to position [0, 0]
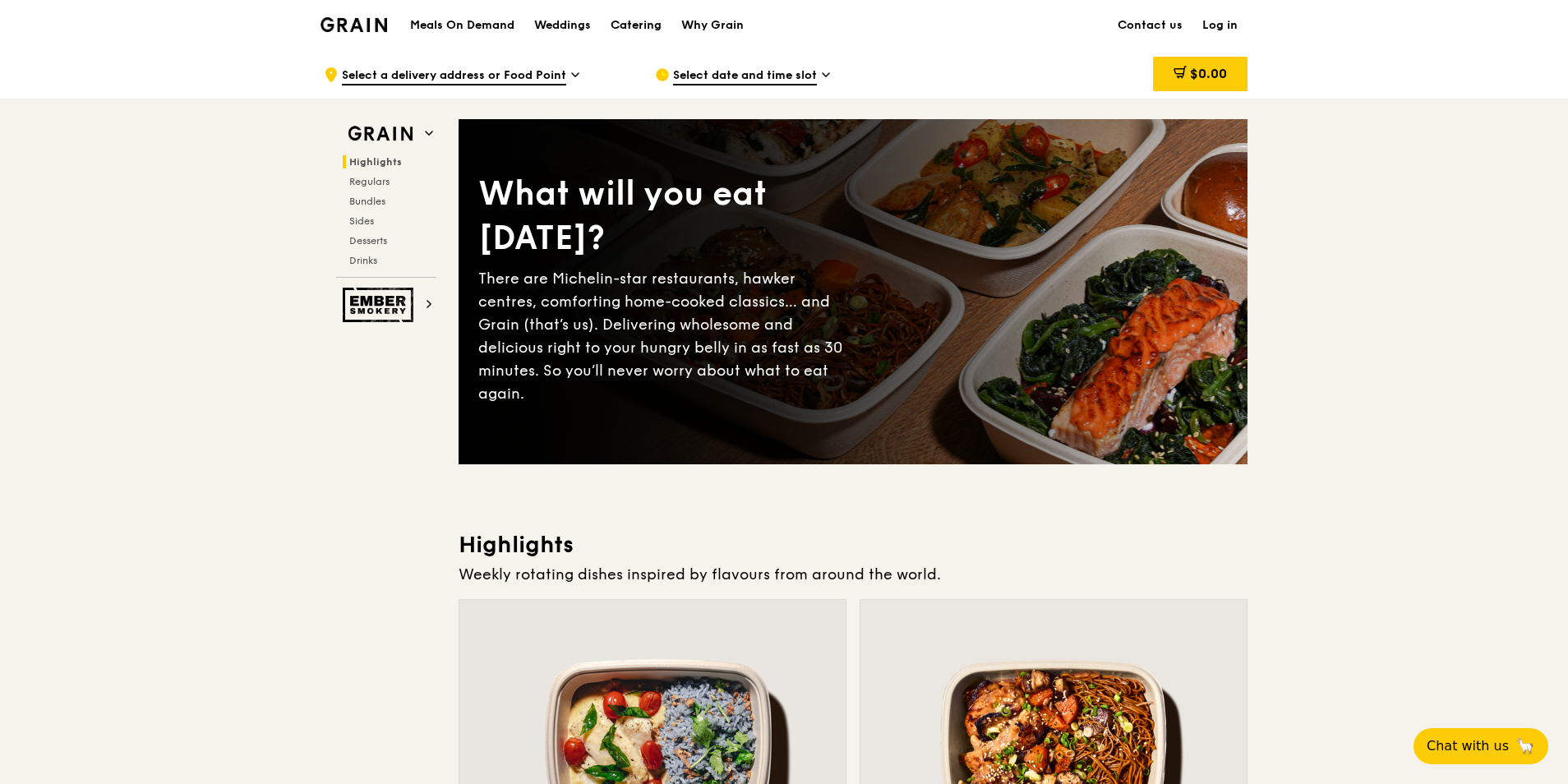
click at [641, 25] on div "Catering" at bounding box center [636, 25] width 51 height 49
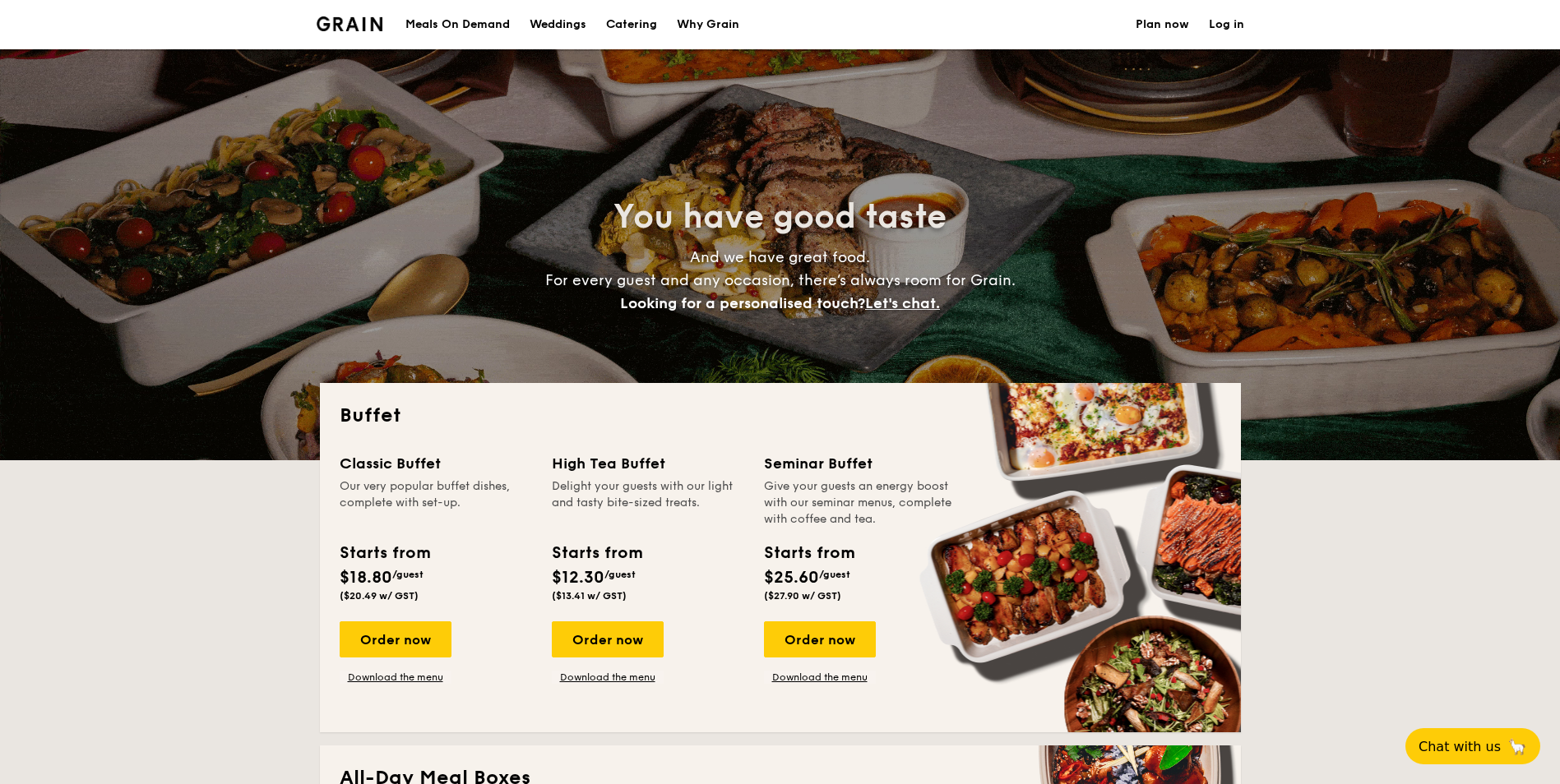
select select
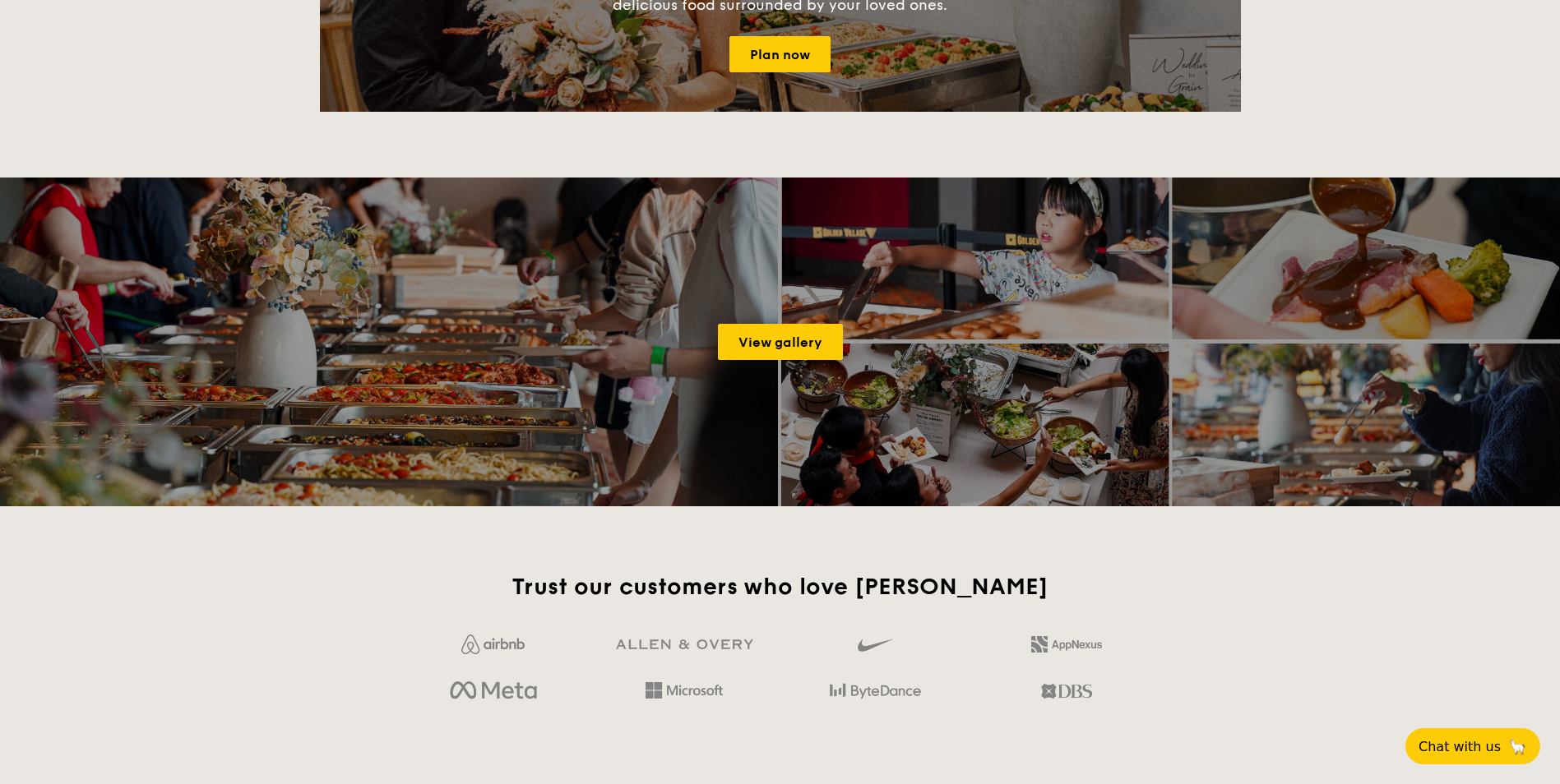
scroll to position [2054, 0]
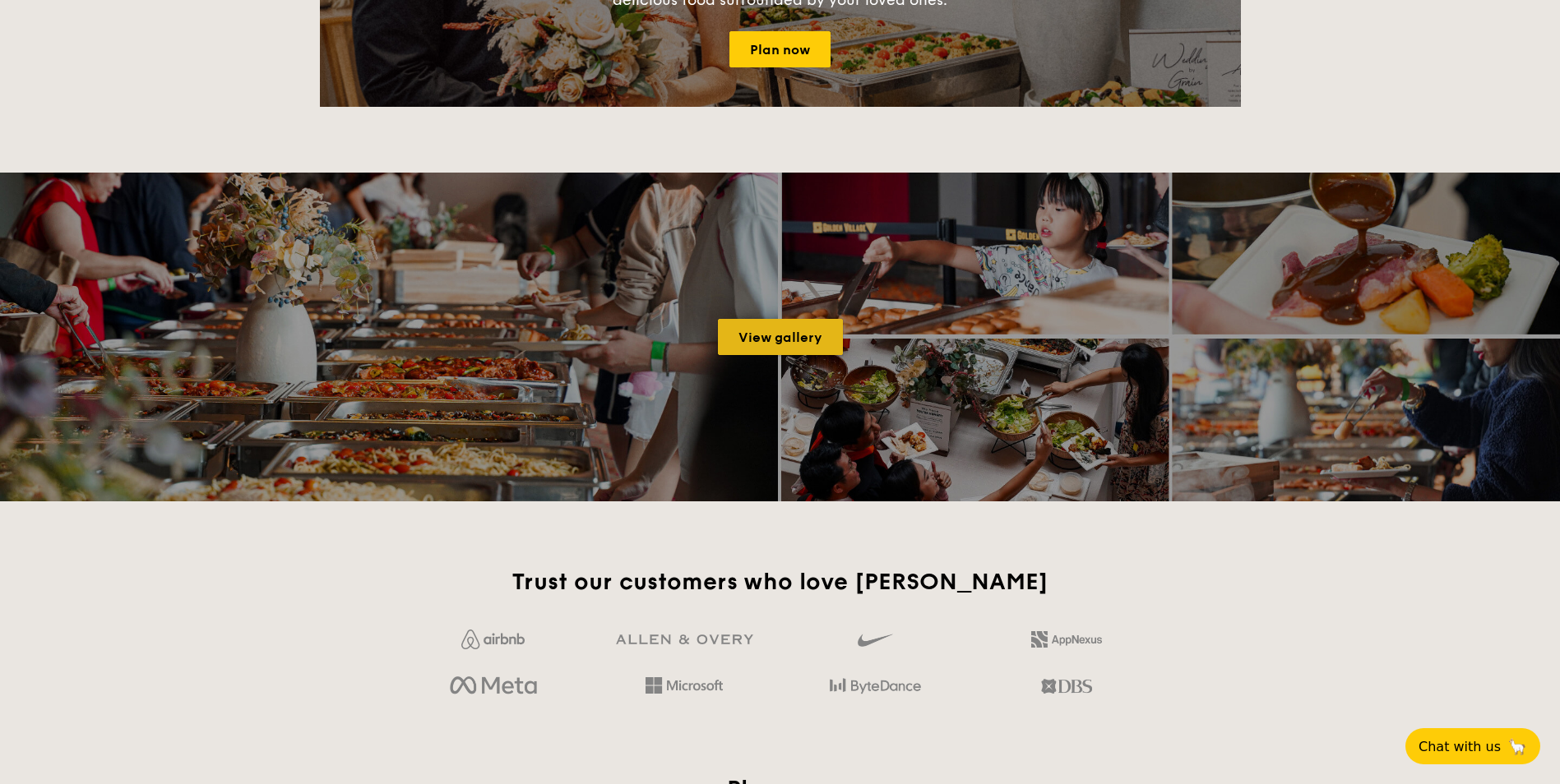
click at [782, 329] on link "View gallery" at bounding box center [780, 336] width 125 height 36
